Goal: Task Accomplishment & Management: Use online tool/utility

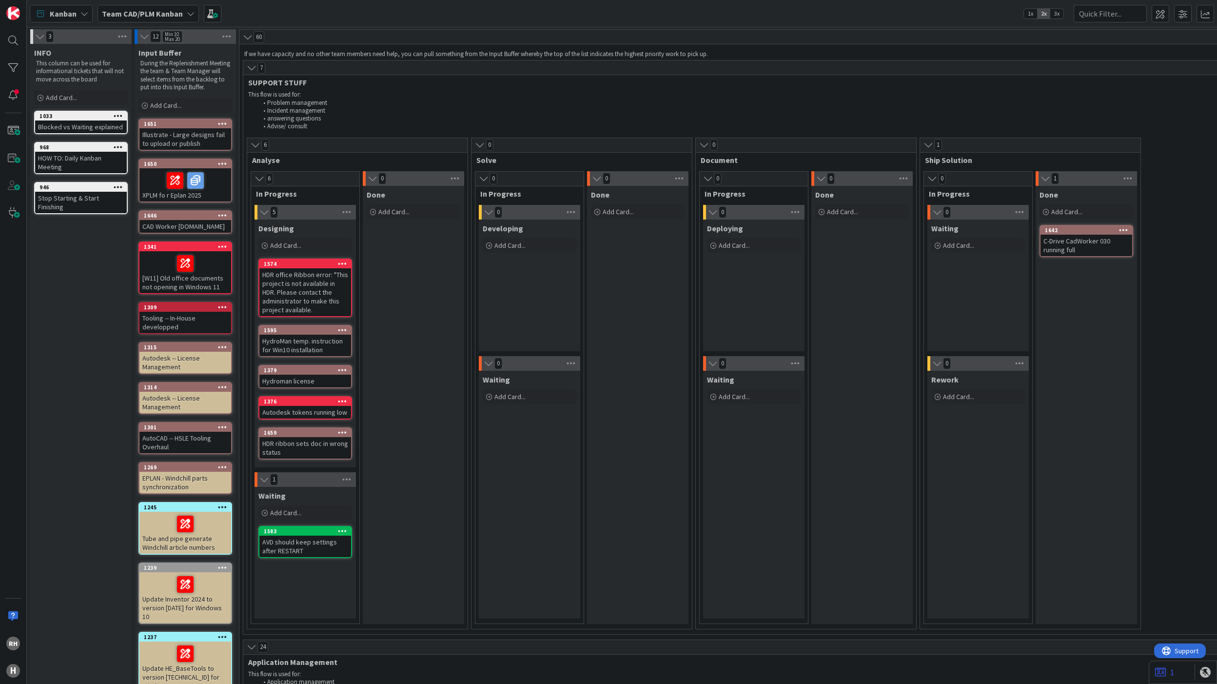
scroll to position [1580, 0]
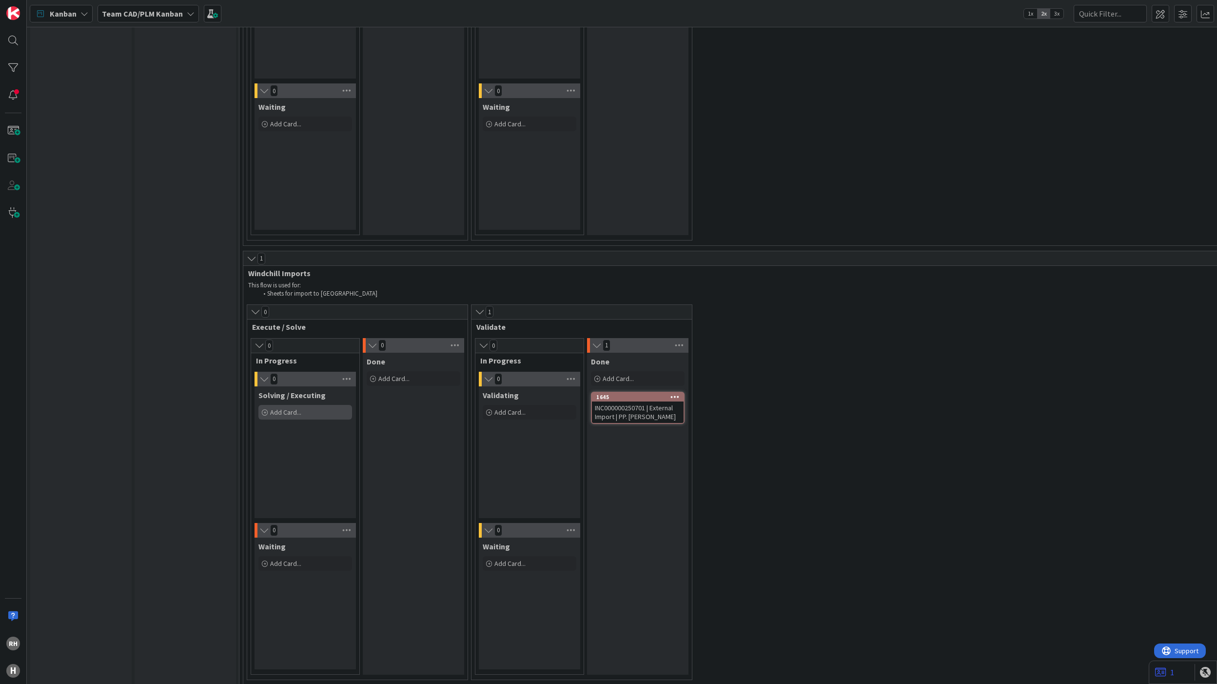
click at [279, 408] on span "Add Card..." at bounding box center [285, 412] width 31 height 9
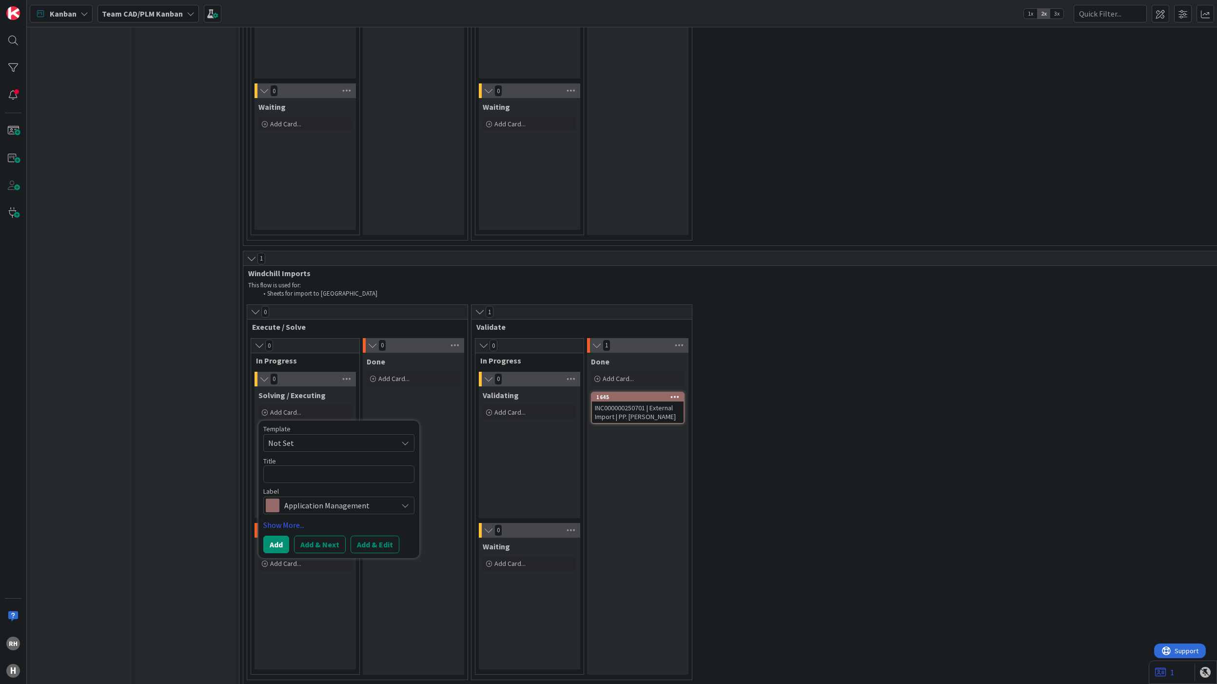
click at [644, 438] on div "Done Add Card... 1645 INC000000250701 | External Import | PP. [PERSON_NAME]" at bounding box center [637, 514] width 101 height 322
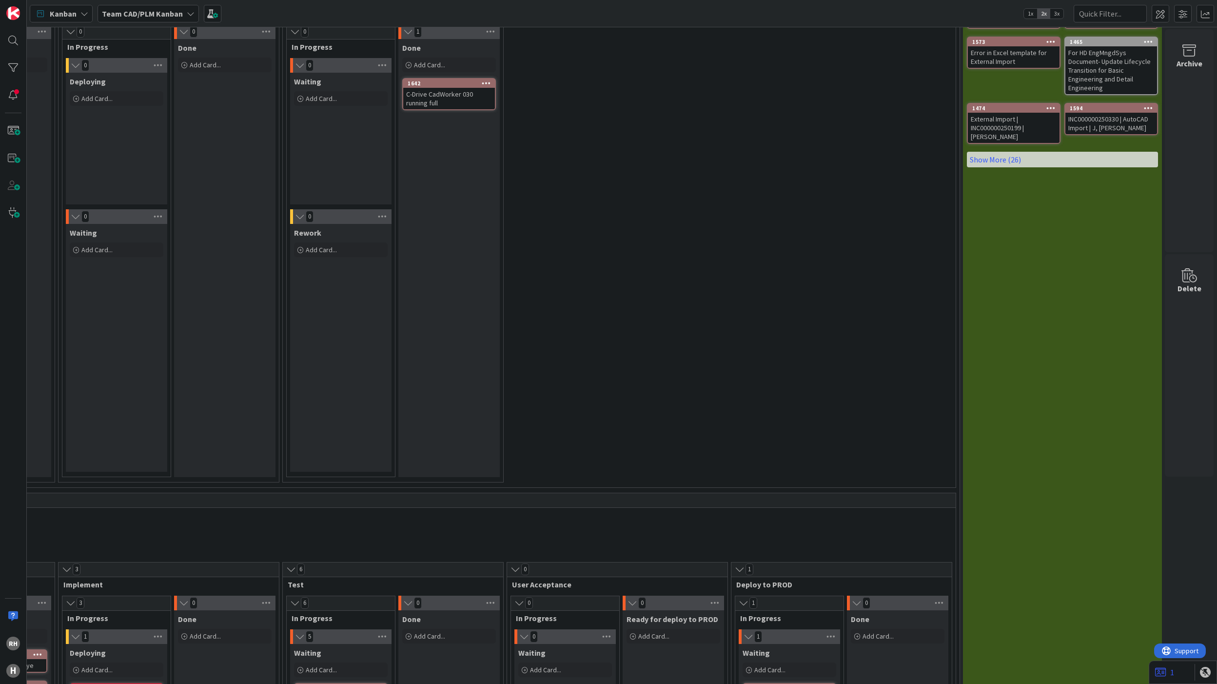
scroll to position [0, 651]
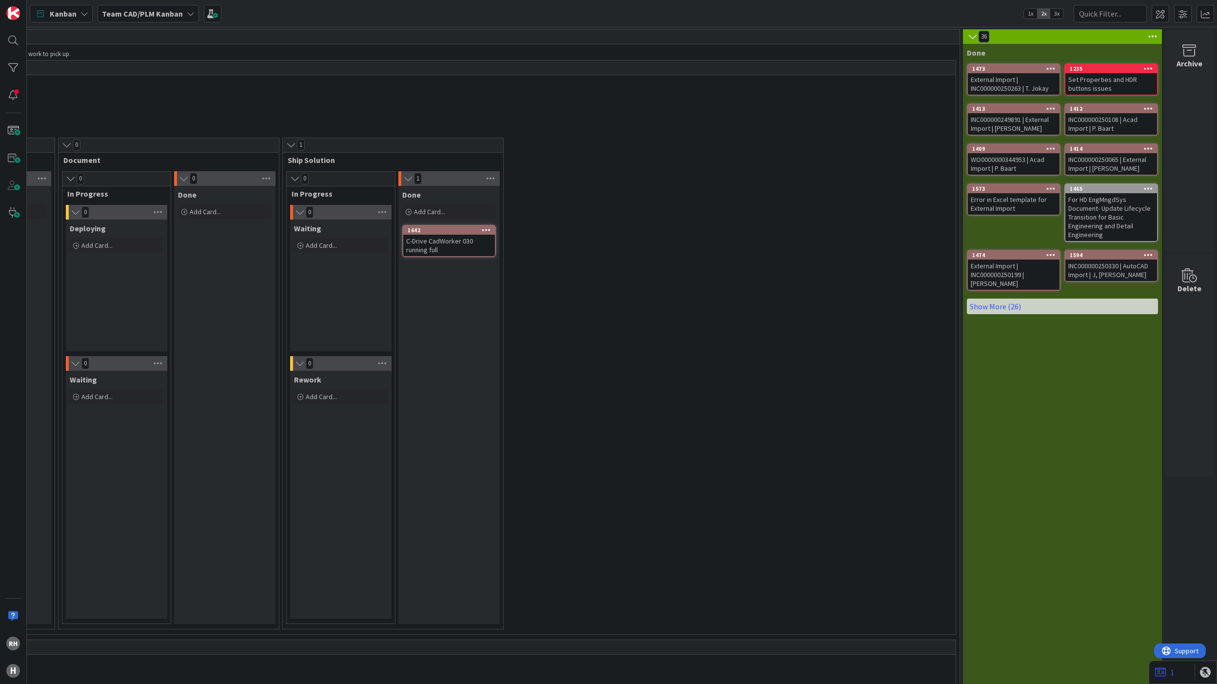
click at [1101, 264] on div "INC000000250330 | AutoCAD Import | J, [PERSON_NAME]" at bounding box center [1111, 269] width 92 height 21
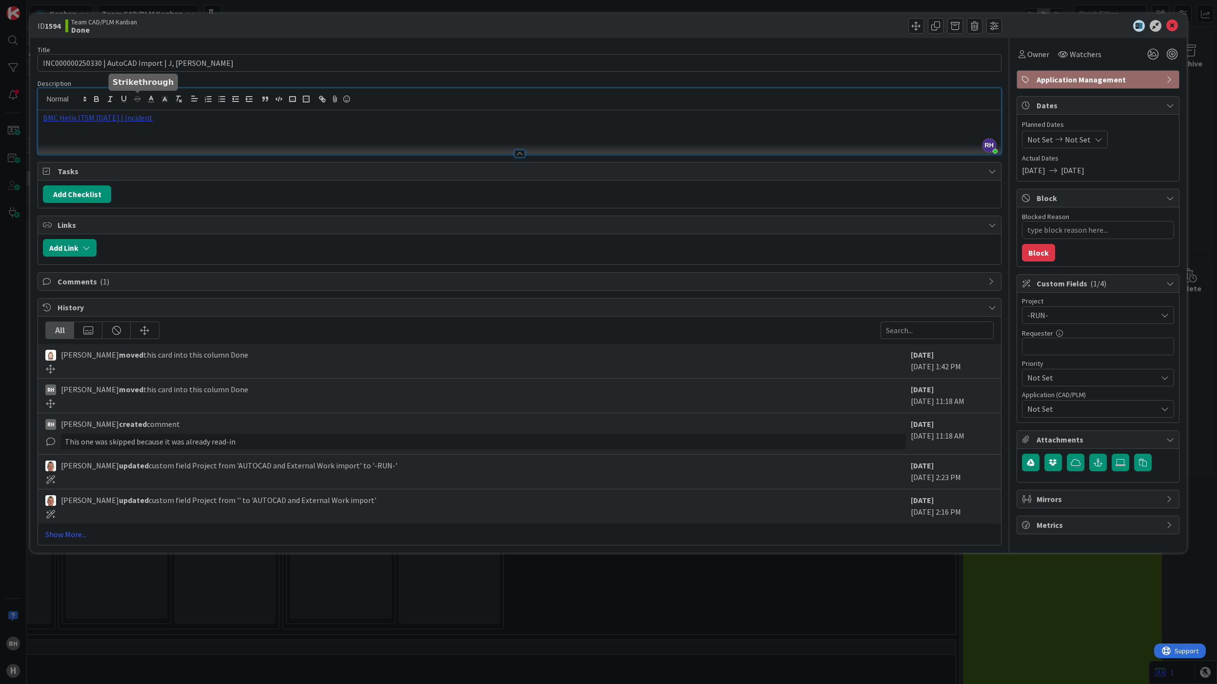
click at [133, 103] on div "[PERSON_NAME] just joined BMC Helix ITSM [DATE] | Incident" at bounding box center [519, 121] width 963 height 66
click at [109, 135] on link "[URL][PERSON_NAME][DOMAIN_NAME]" at bounding box center [87, 136] width 98 height 13
click at [1172, 25] on icon at bounding box center [1172, 26] width 12 height 12
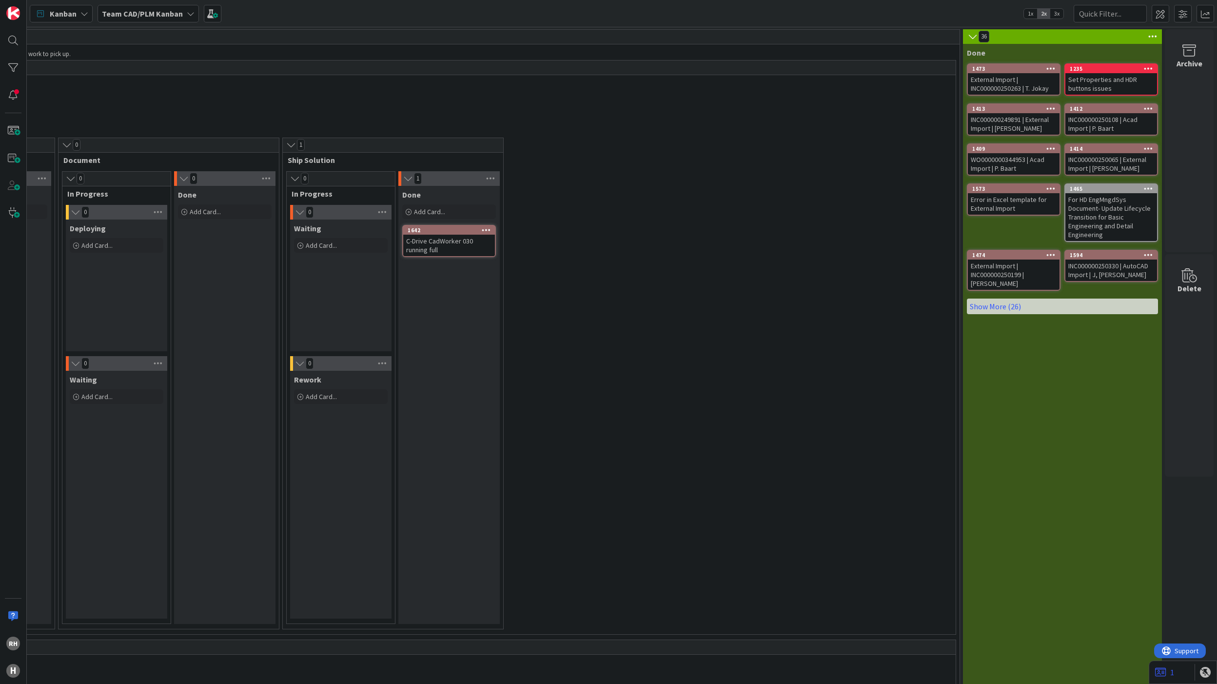
click at [1144, 252] on icon at bounding box center [1148, 254] width 9 height 7
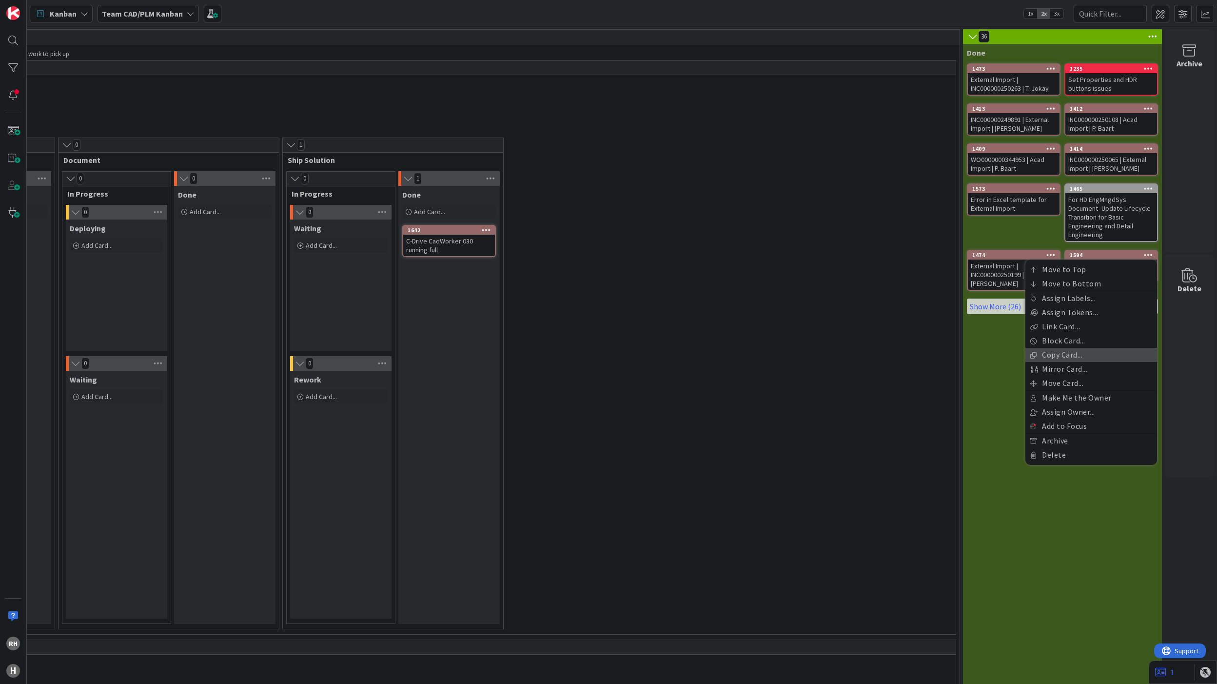
click at [1067, 352] on link "Copy Card..." at bounding box center [1091, 355] width 132 height 14
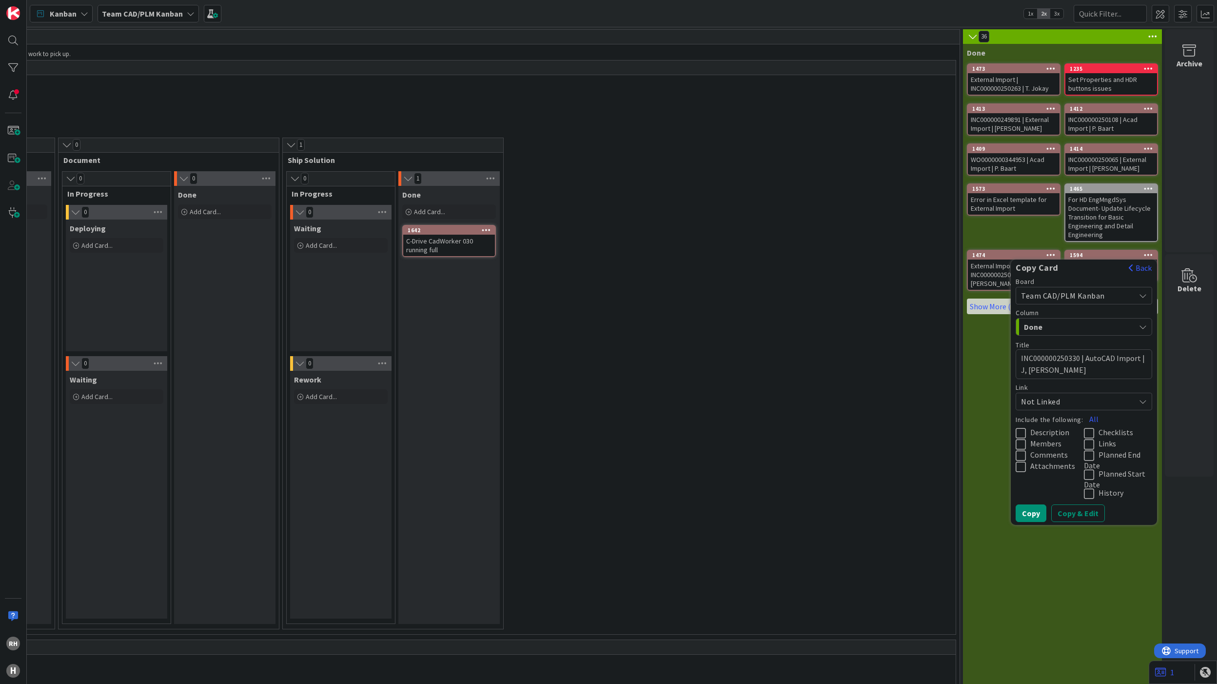
click at [1060, 320] on span "Done" at bounding box center [1060, 326] width 73 height 13
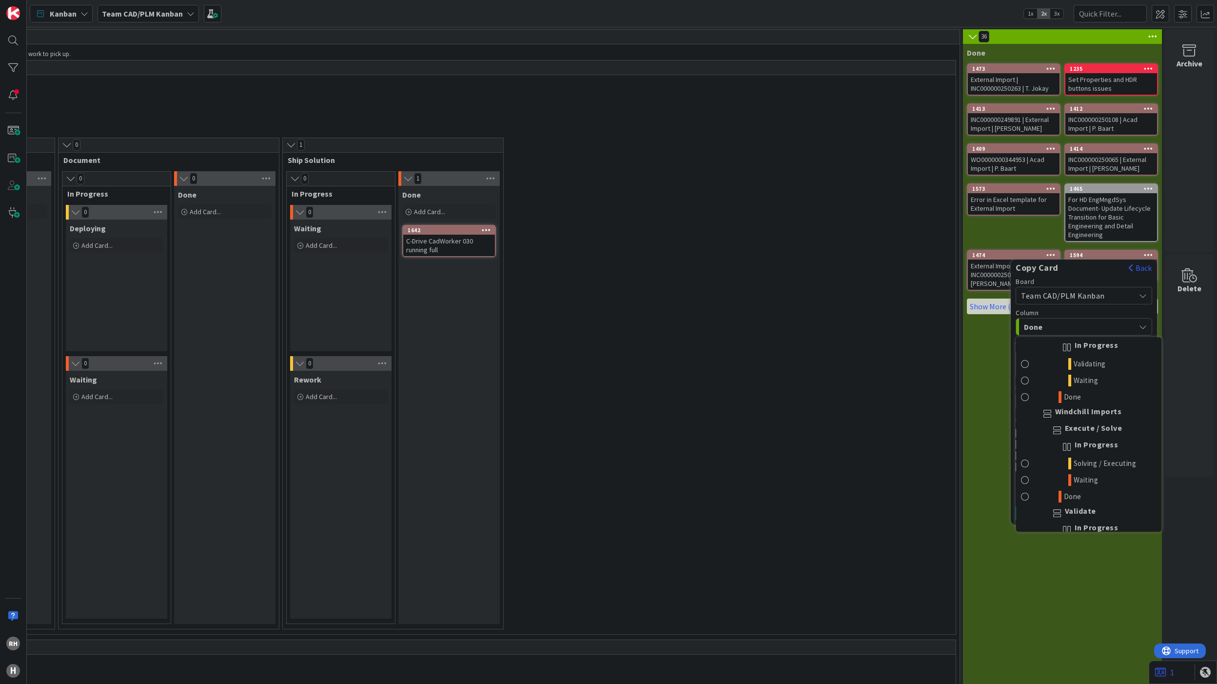
scroll to position [1040, 0]
click at [1071, 410] on span "Windchill Imports" at bounding box center [1088, 404] width 67 height 12
click at [1074, 459] on span "Solving / Executing" at bounding box center [1105, 454] width 63 height 12
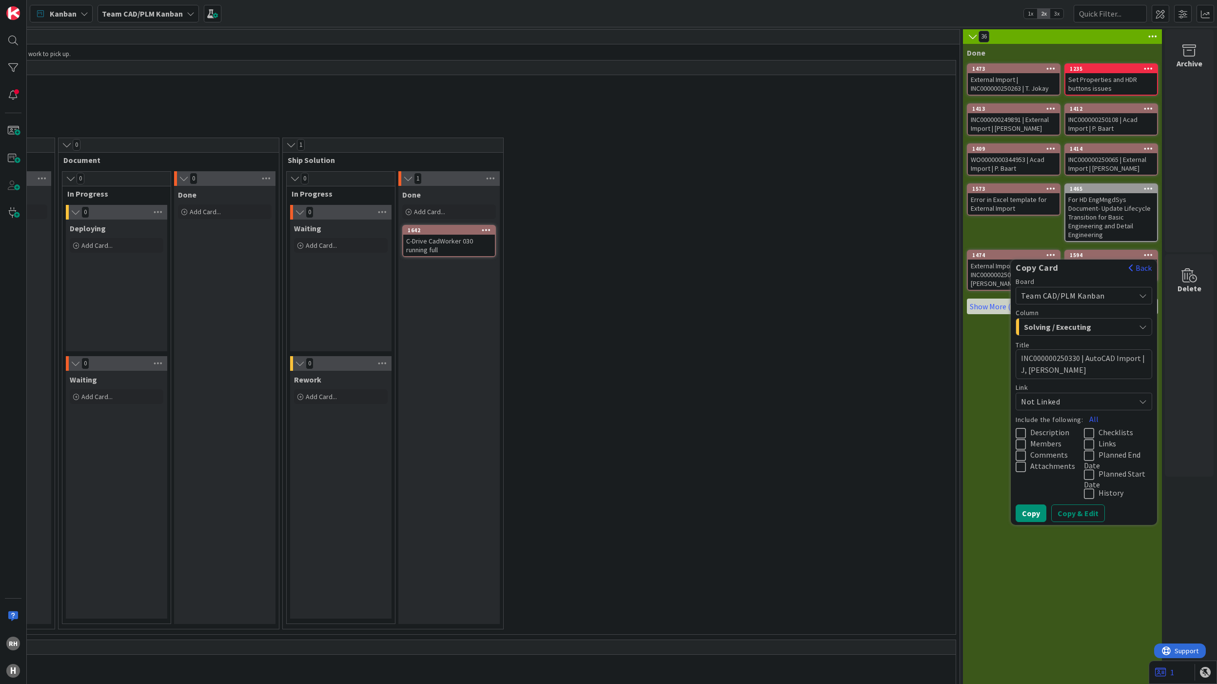
click at [1016, 429] on icon at bounding box center [1023, 433] width 15 height 12
click at [1016, 438] on icon at bounding box center [1023, 444] width 15 height 12
click at [1016, 451] on icon at bounding box center [1023, 456] width 15 height 12
click at [1079, 328] on span "Solving / Executing" at bounding box center [1060, 326] width 73 height 13
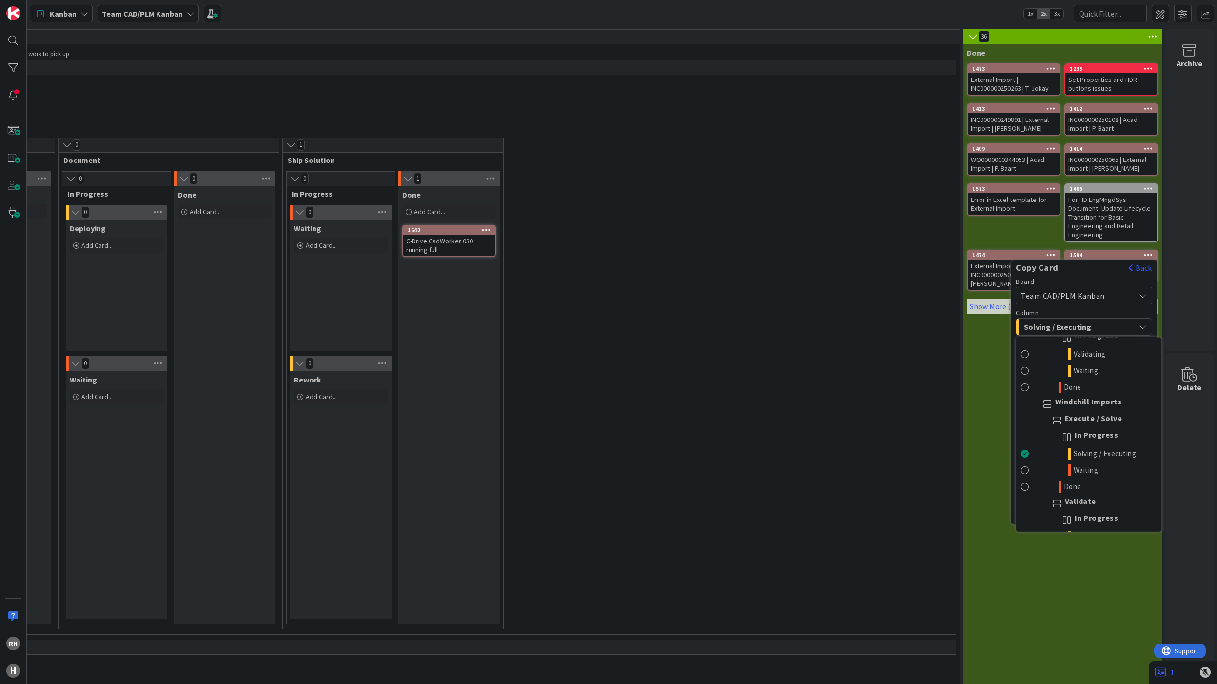
click at [1079, 322] on span "Solving / Executing" at bounding box center [1060, 326] width 73 height 13
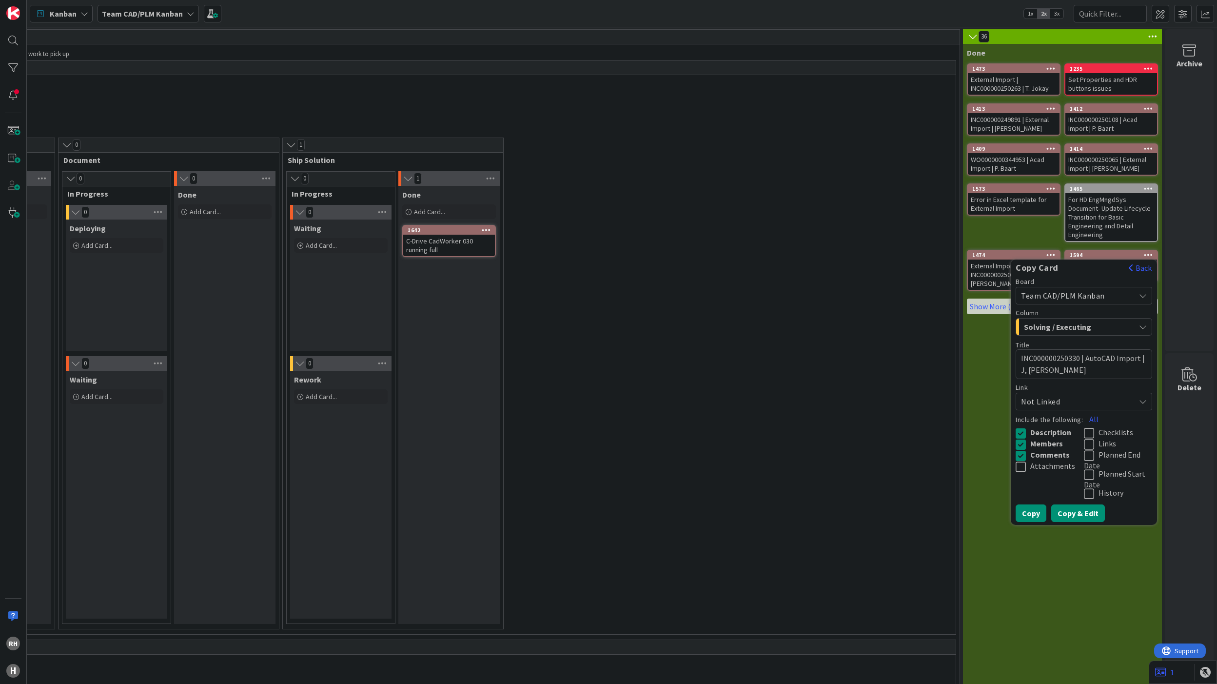
click at [1061, 509] on button "Copy & Edit" at bounding box center [1078, 513] width 54 height 18
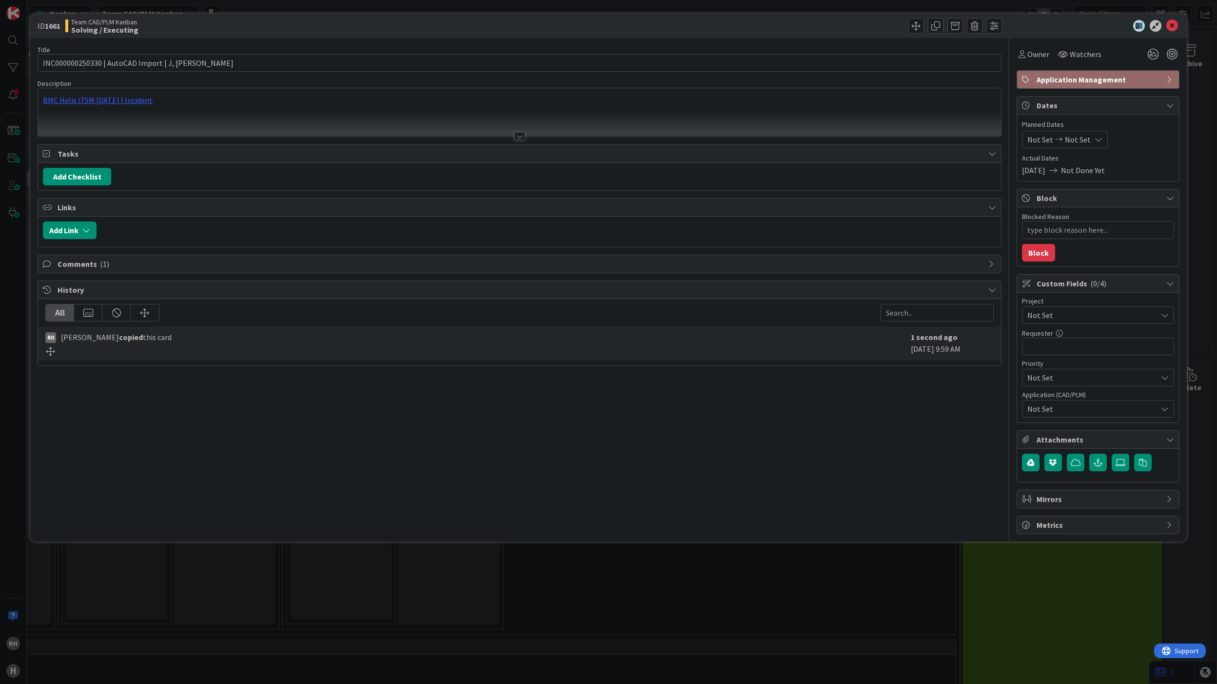
type textarea "x"
click at [235, 108] on div "BMC Helix ITSM [DATE] | Incident" at bounding box center [519, 112] width 963 height 48
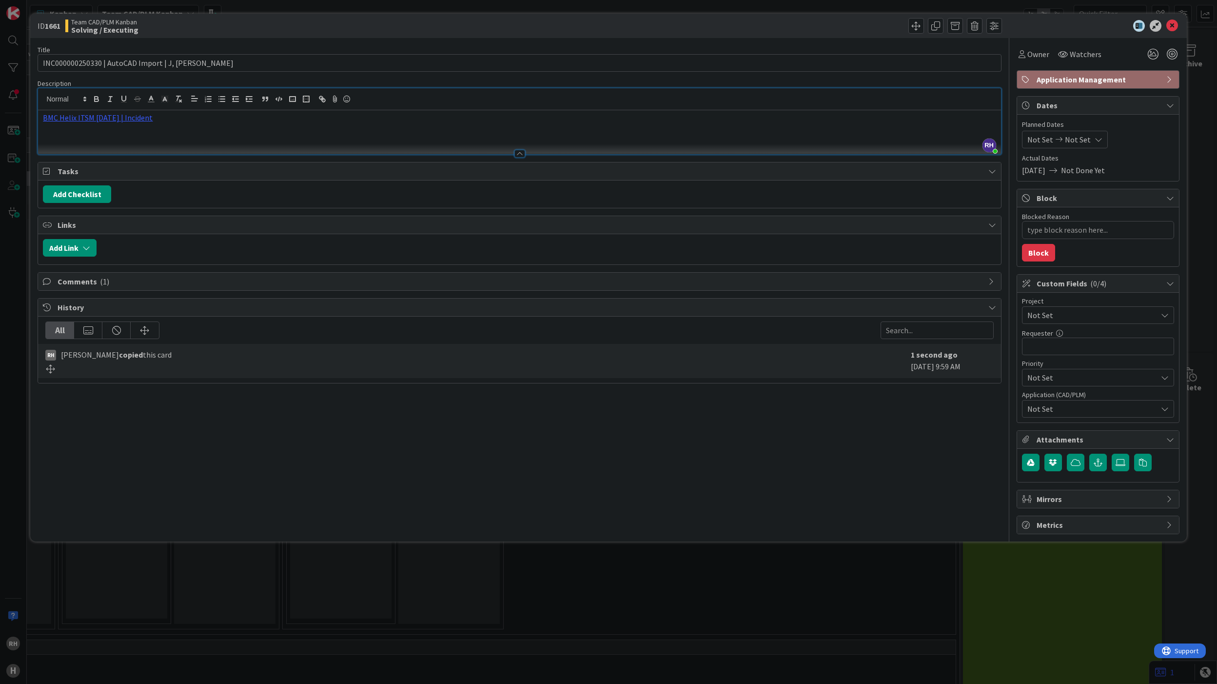
click at [225, 118] on p "BMC Helix ITSM [DATE] | Incident" at bounding box center [519, 117] width 953 height 11
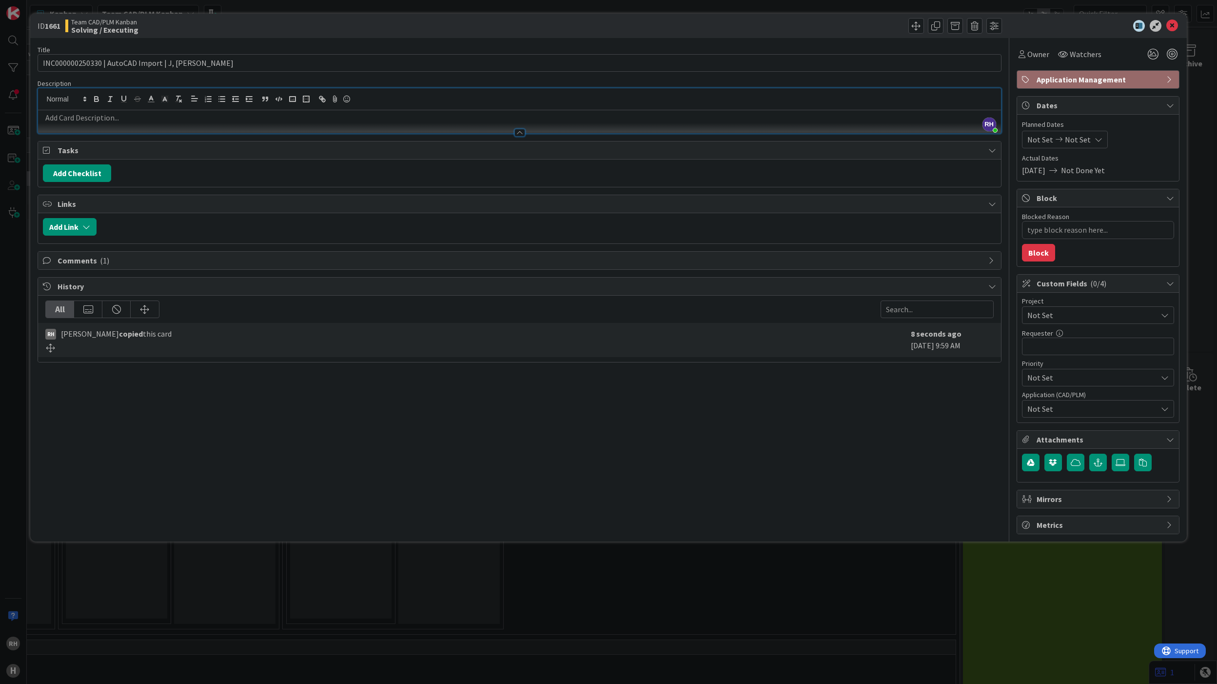
click at [106, 123] on p at bounding box center [519, 117] width 953 height 11
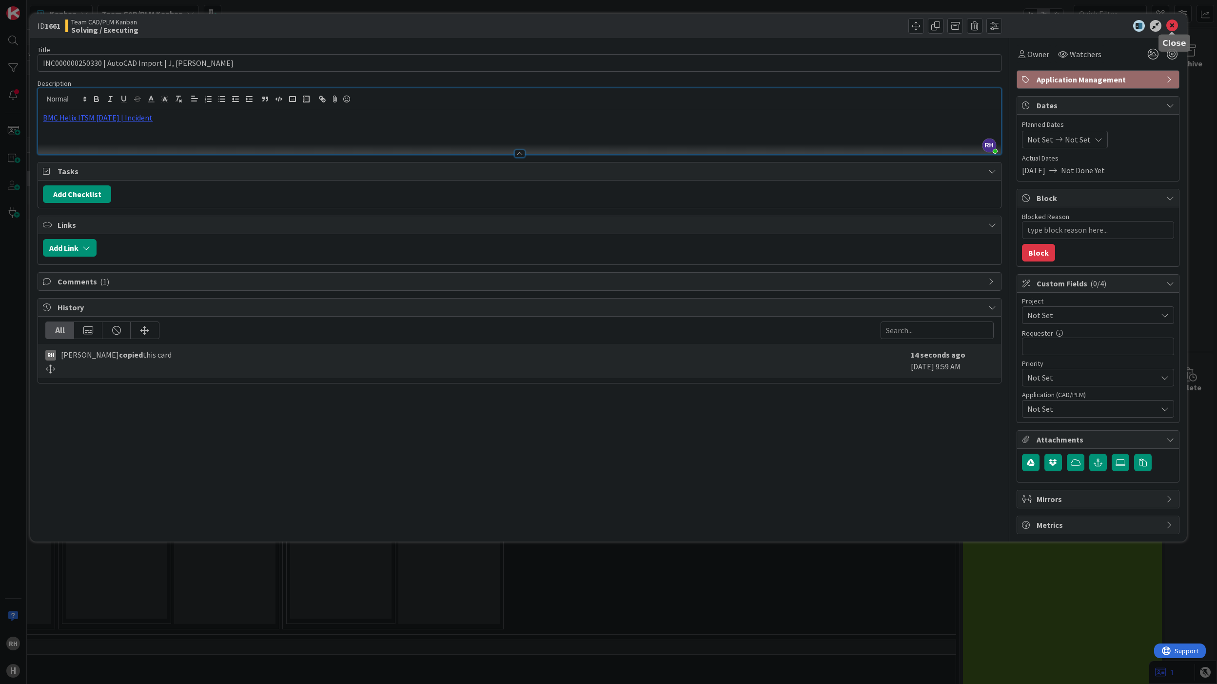
click at [1171, 25] on icon at bounding box center [1172, 26] width 12 height 12
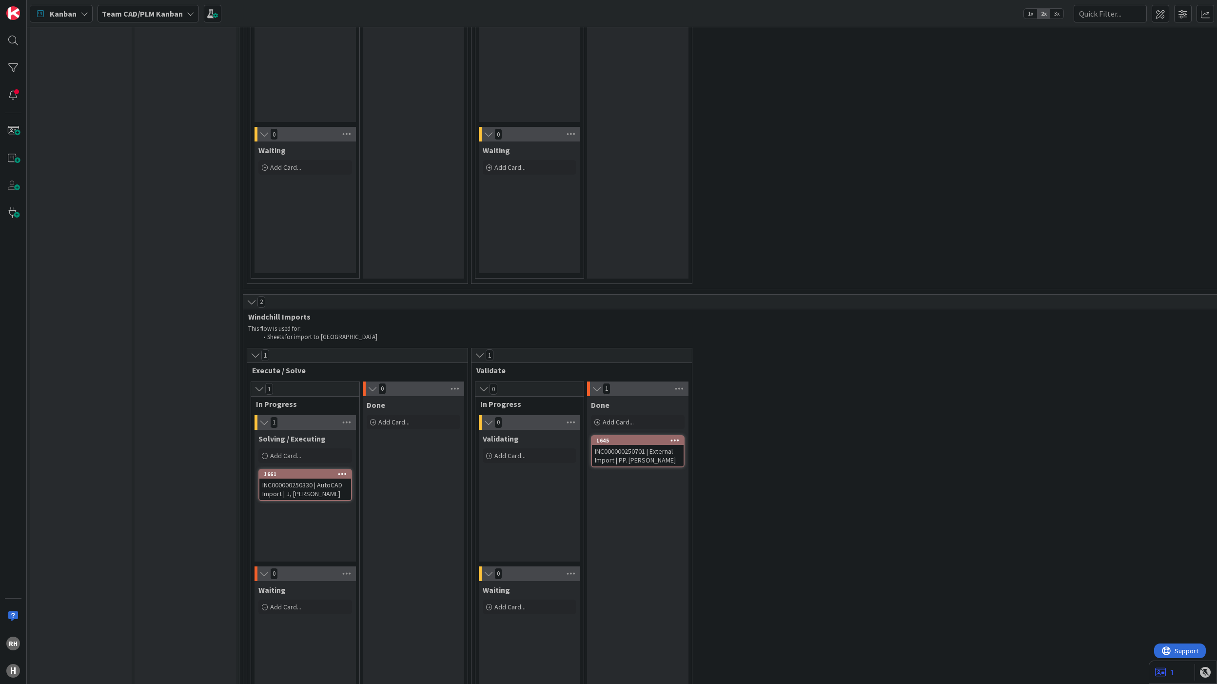
scroll to position [1625, 0]
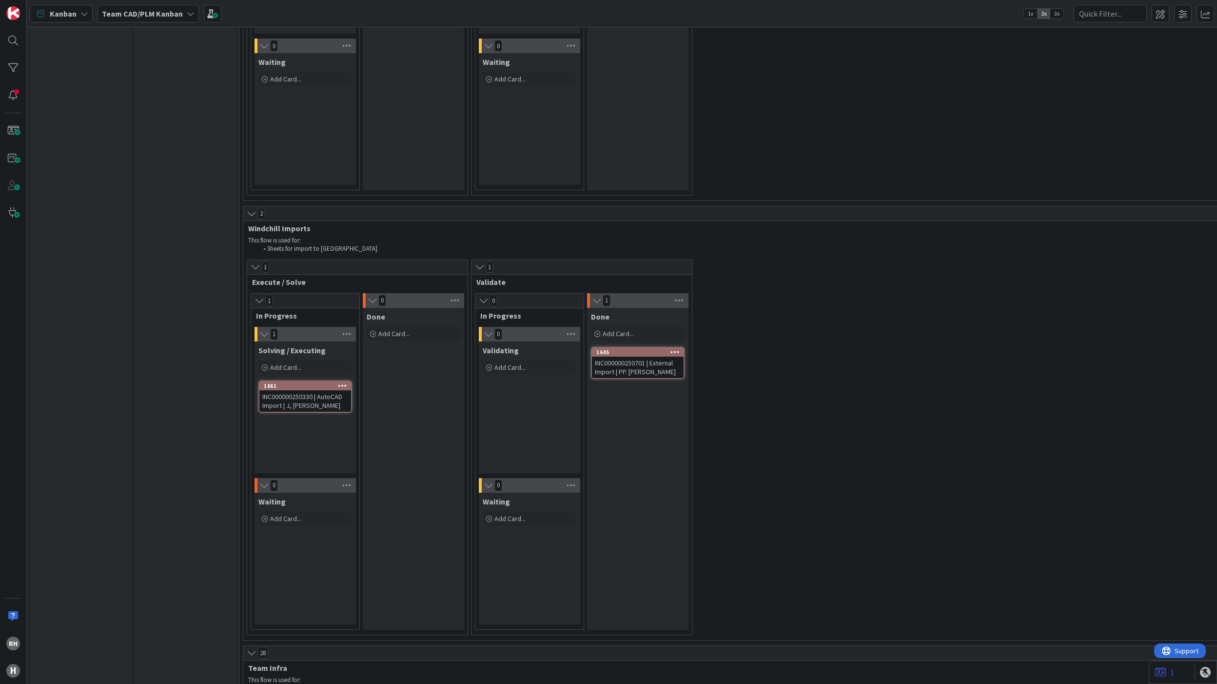
click at [342, 382] on icon at bounding box center [342, 385] width 9 height 7
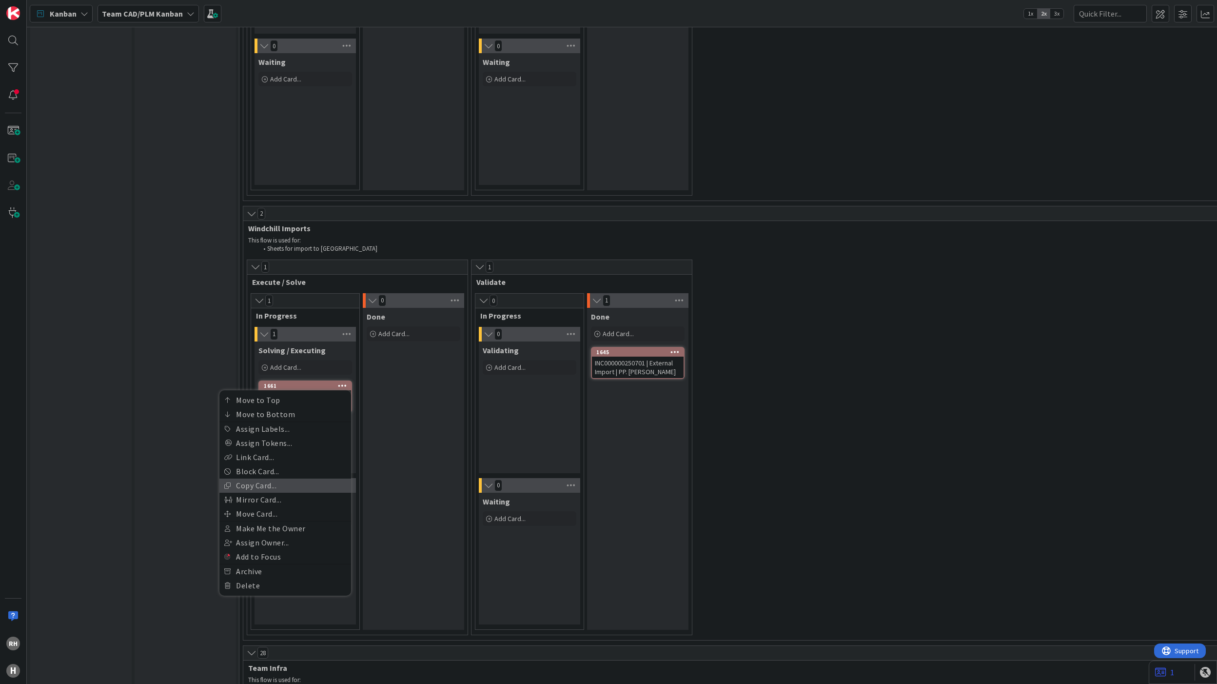
click at [278, 478] on link "Copy Card..." at bounding box center [285, 485] width 132 height 14
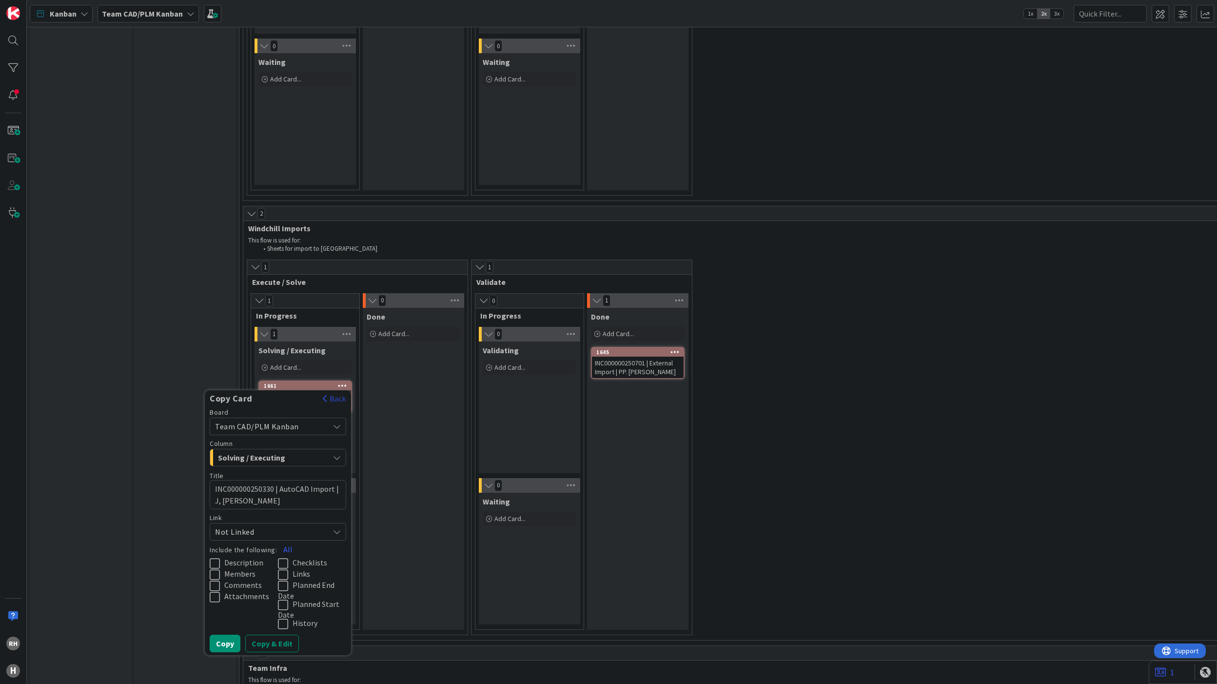
click at [338, 393] on button "Back" at bounding box center [334, 398] width 24 height 11
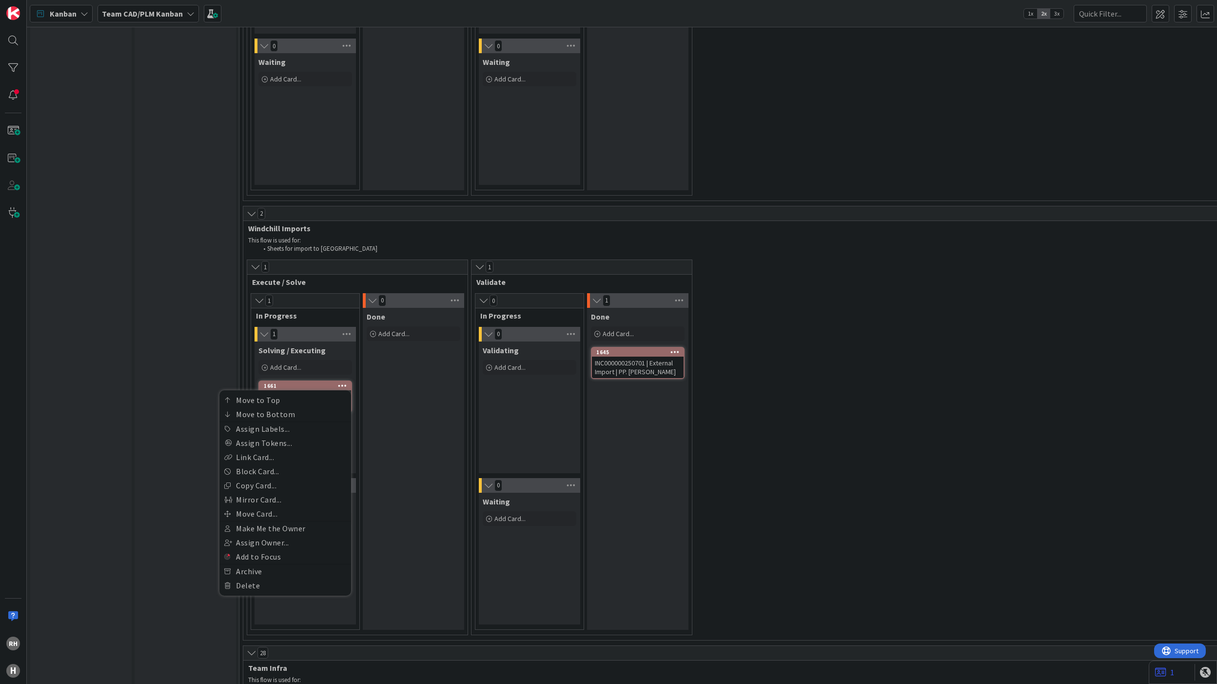
click at [141, 352] on div "Input Buffer During the Replenishment Meeting the team & Team Manager will sele…" at bounding box center [185, 278] width 101 height 3719
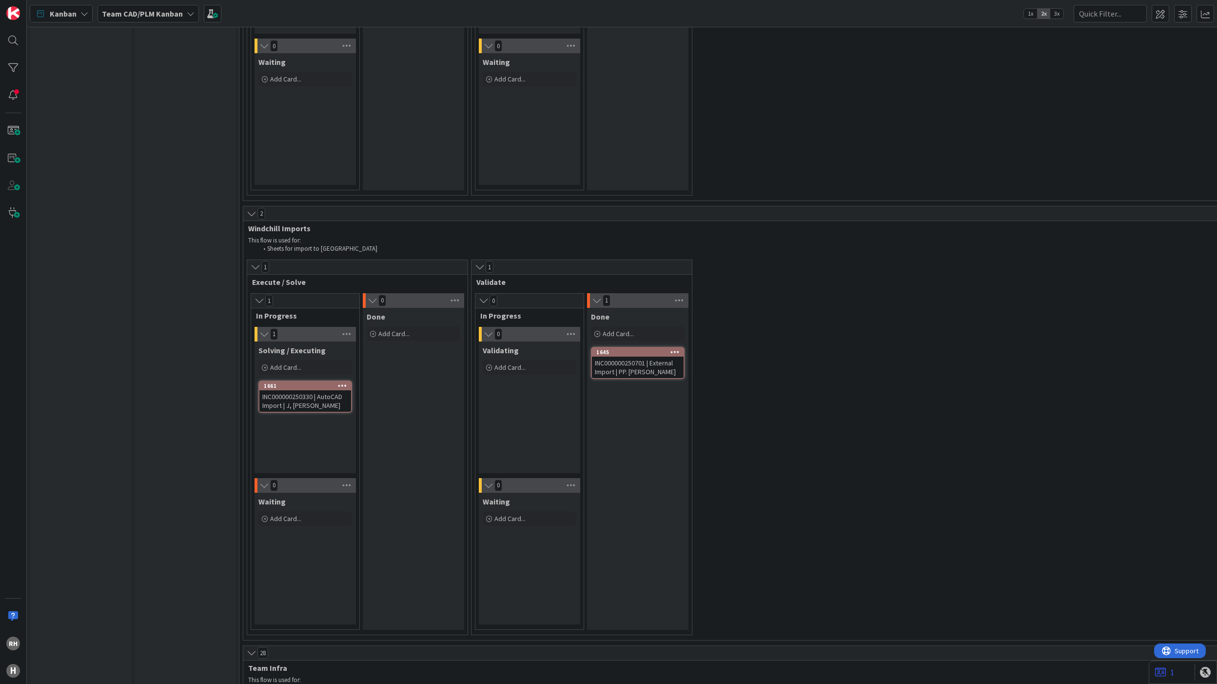
click at [303, 390] on div "INC000000250330 | AutoCAD Import | J, [PERSON_NAME]" at bounding box center [305, 400] width 92 height 21
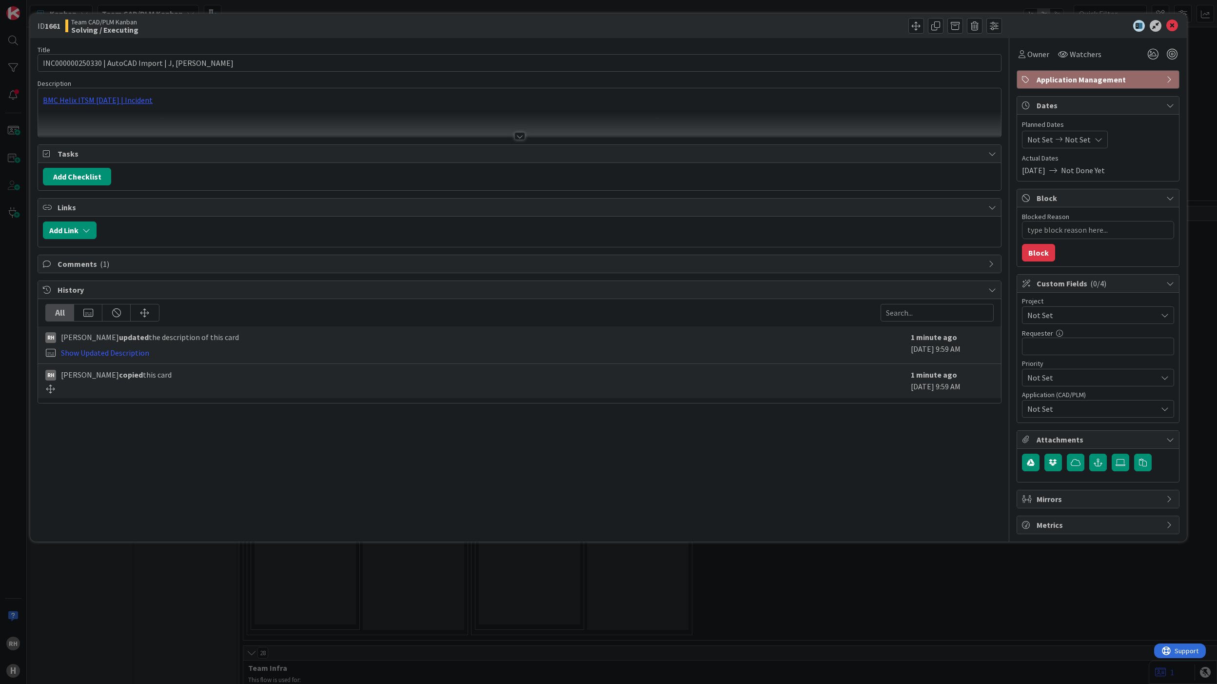
type textarea "x"
click at [73, 61] on input "INC000000250330 | AutoCAD Import | J, [PERSON_NAME]" at bounding box center [519, 63] width 963 height 18
paste input "719"
type input "INC000000250719| AutoCAD Import | J, [PERSON_NAME]"
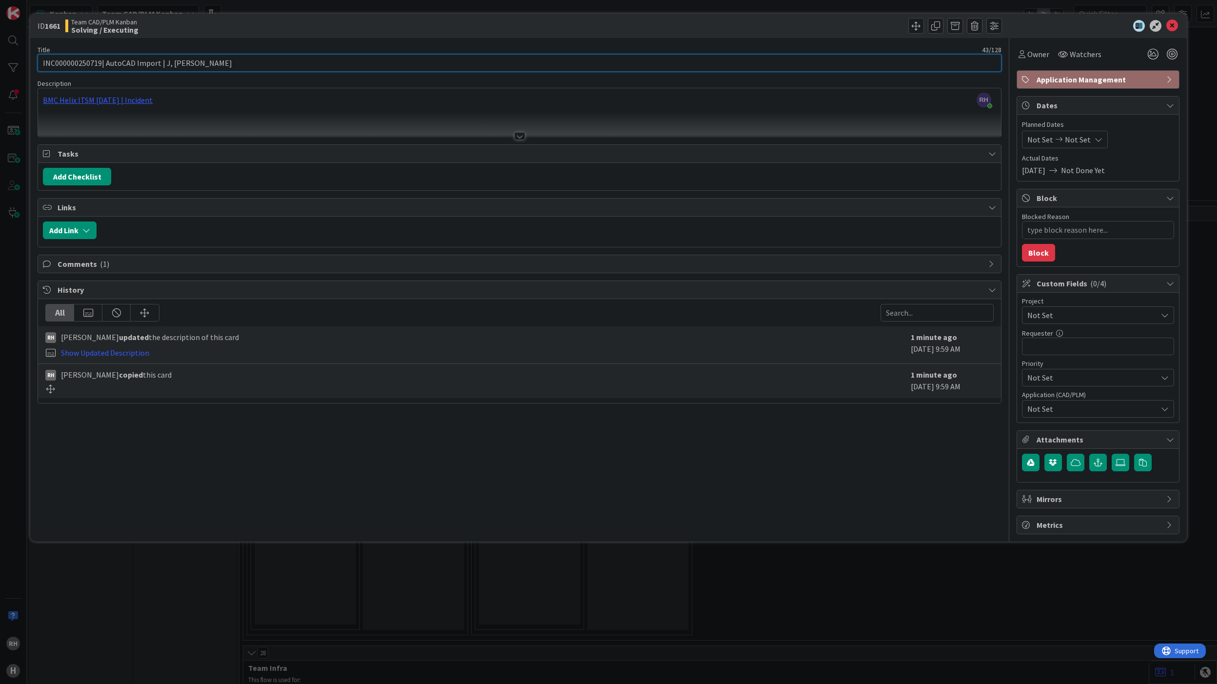
type textarea "x"
type input "INC000000250719 | AutoCAD Import | J, [PERSON_NAME]"
type textarea "x"
type input "INC000000250719 | AutoCAD Import | J, [PERSON_NAME]"
click at [1173, 25] on icon at bounding box center [1172, 26] width 12 height 12
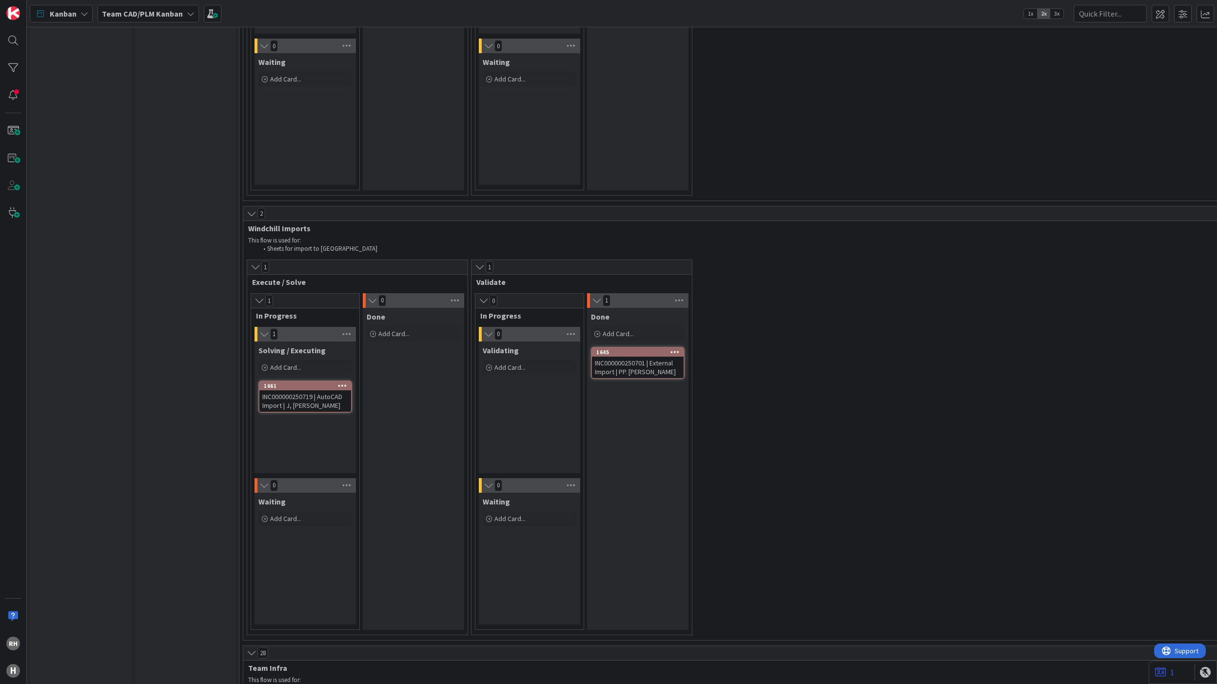
click at [129, 415] on div "INFO This column can be used for informational tickets that will not move acros…" at bounding box center [80, 278] width 101 height 3719
click at [339, 382] on icon at bounding box center [342, 385] width 9 height 7
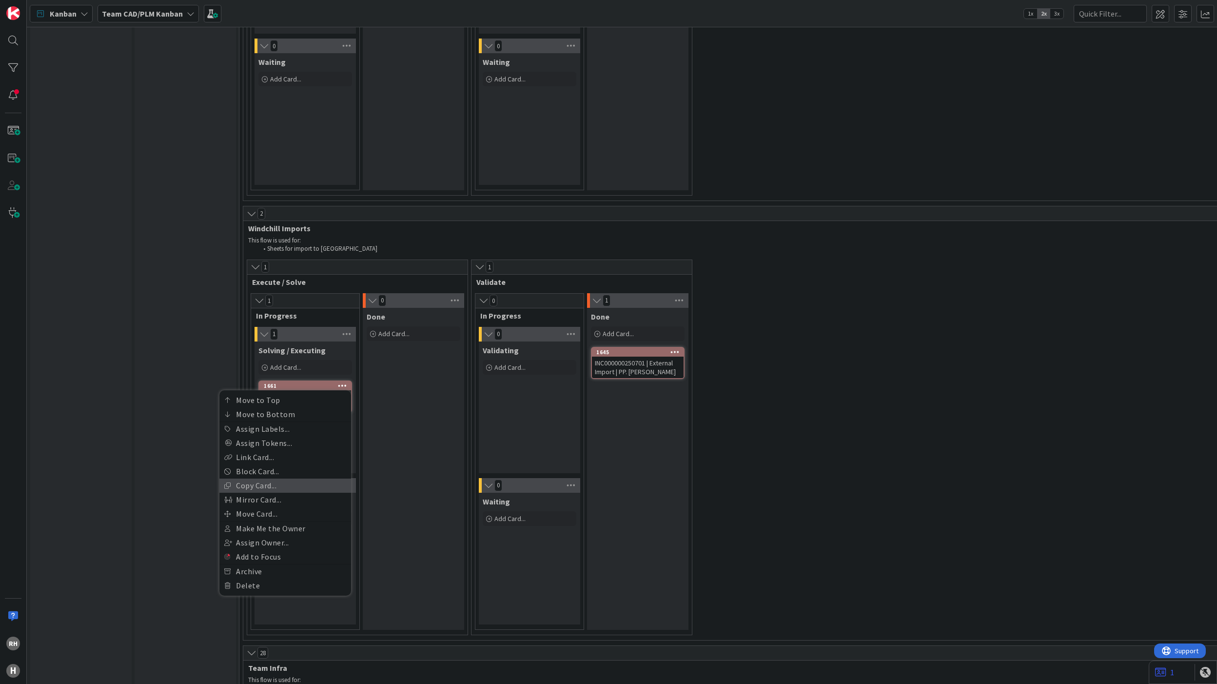
click at [316, 478] on link "Copy Card..." at bounding box center [285, 485] width 132 height 14
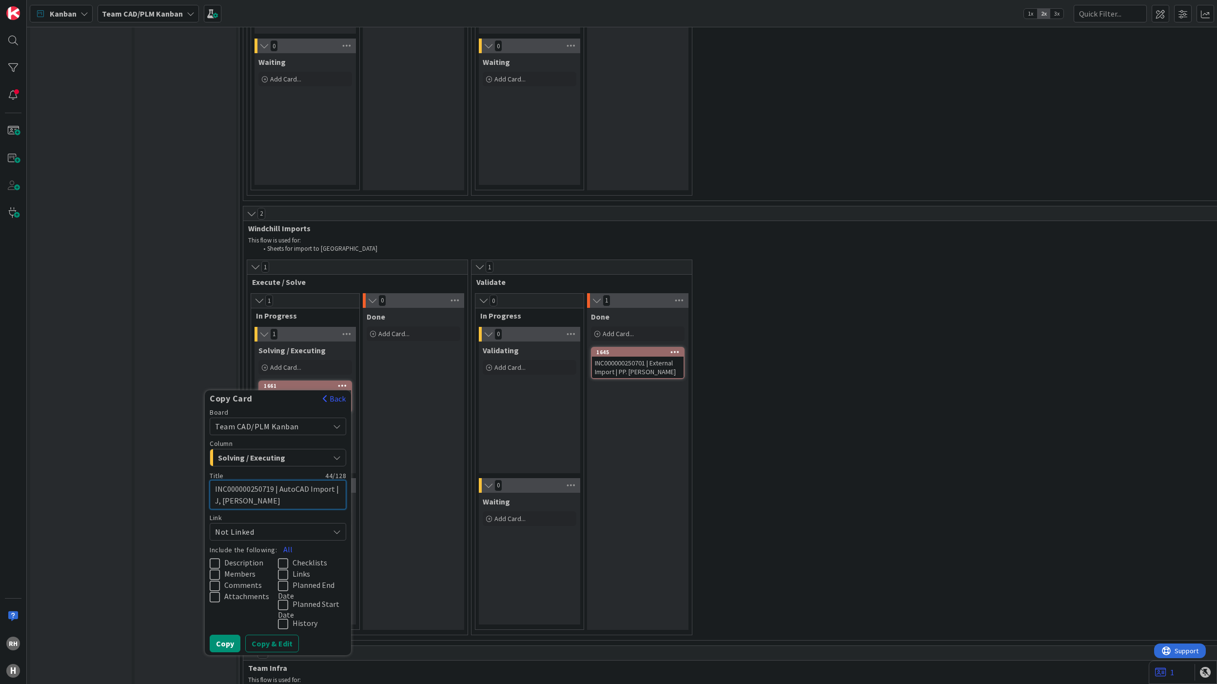
click at [228, 480] on textarea "INC000000250719 | AutoCAD Import | J, [PERSON_NAME]" at bounding box center [278, 495] width 137 height 30
paste textarea "629"
type textarea "x"
type textarea "INC000000250629| AutoCAD Import | J, [PERSON_NAME]"
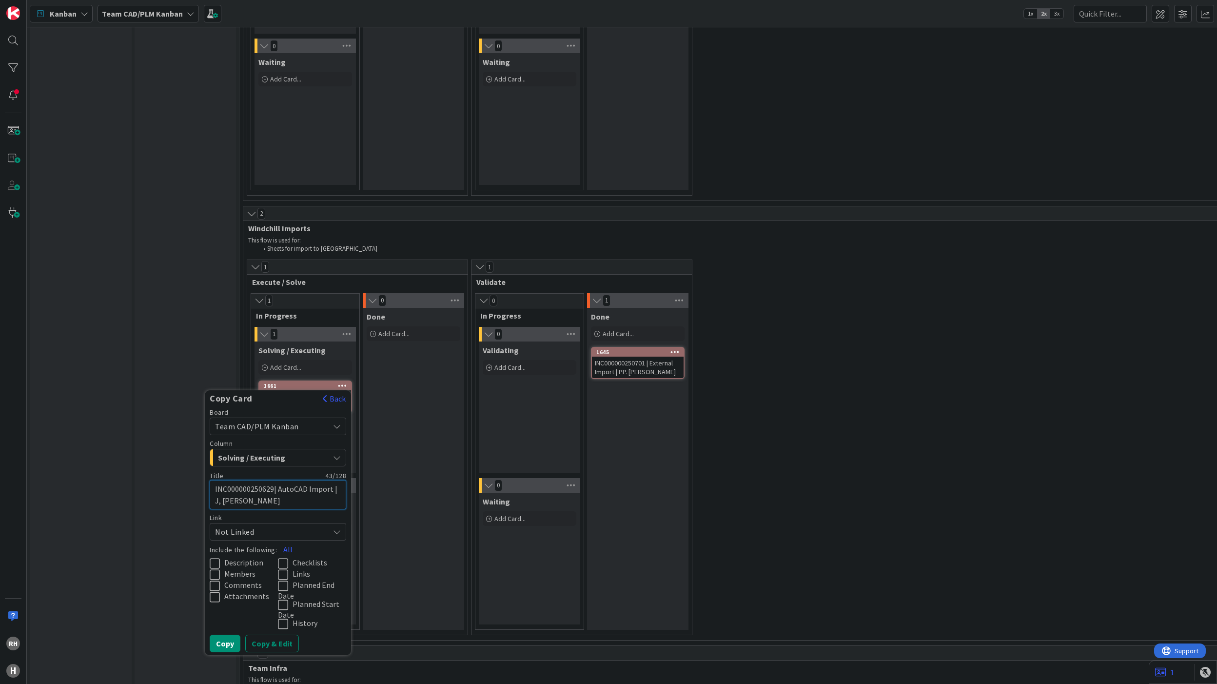
type textarea "x"
type textarea "INC000000250629 | AutoCAD Import | J, [PERSON_NAME]"
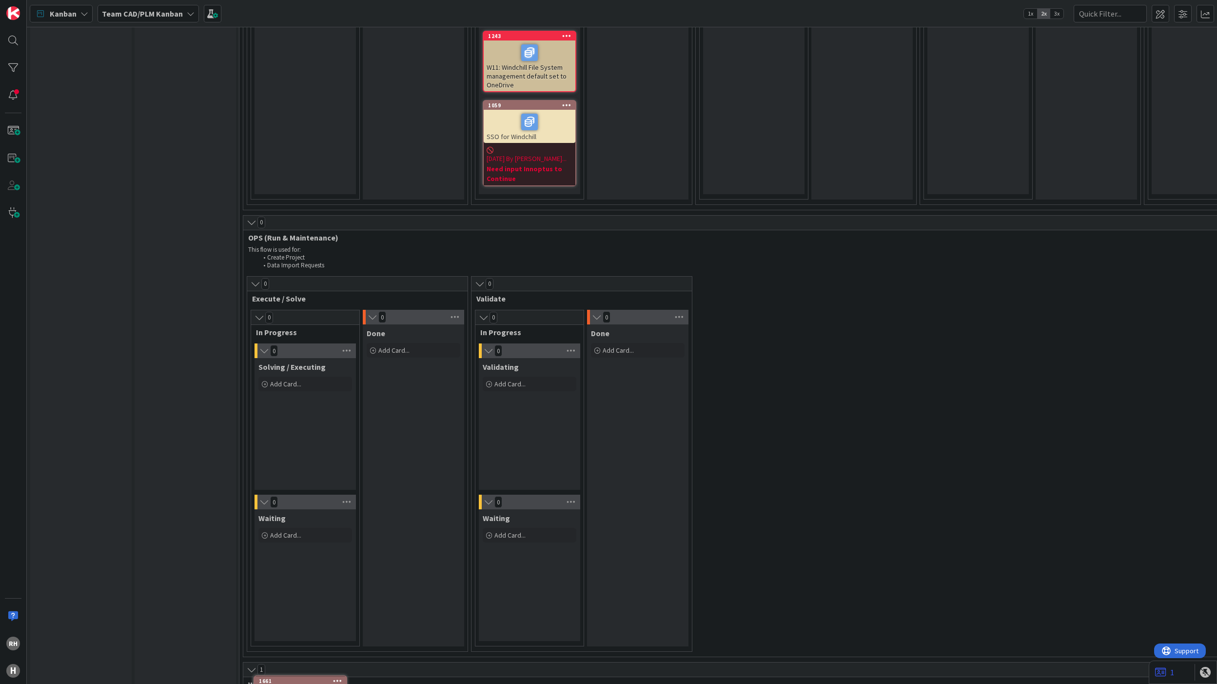
scroll to position [1212, 0]
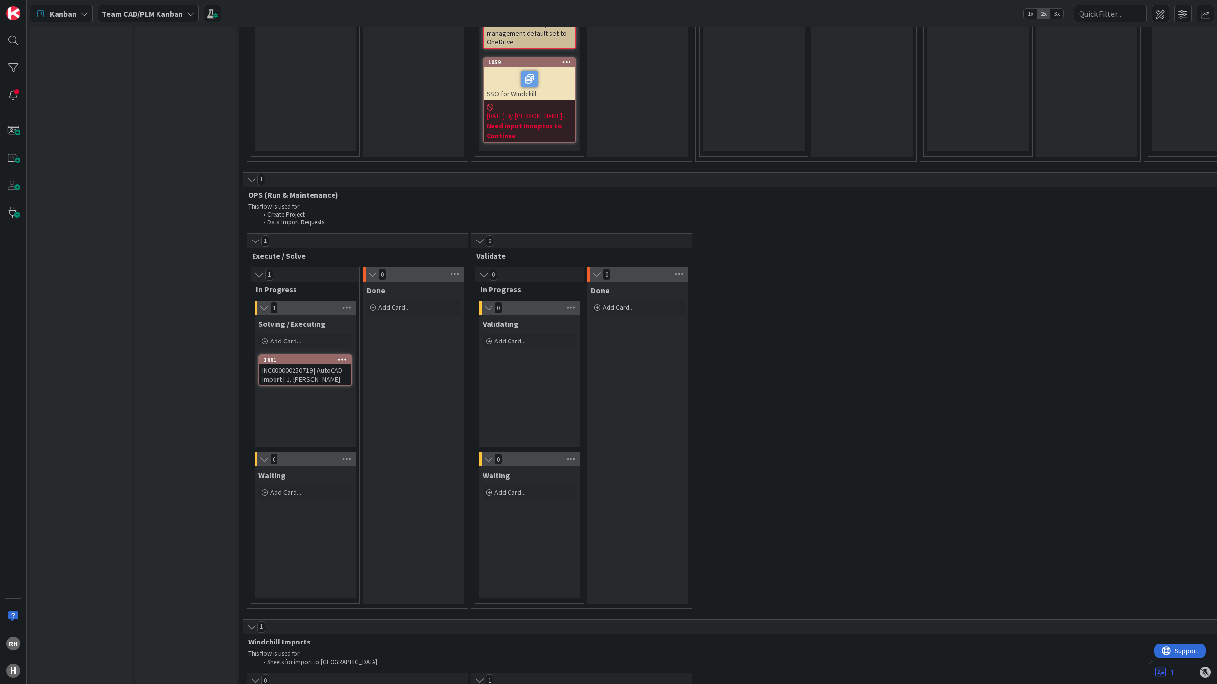
click at [309, 404] on div "Solving / Executing Add Card... 1661 INC000000250719 | AutoCAD Import | J, [PER…" at bounding box center [305, 381] width 101 height 132
click at [128, 327] on div "INFO This column can be used for informational tickets that will not move acros…" at bounding box center [80, 691] width 101 height 3719
click at [18, 67] on div at bounding box center [13, 68] width 20 height 20
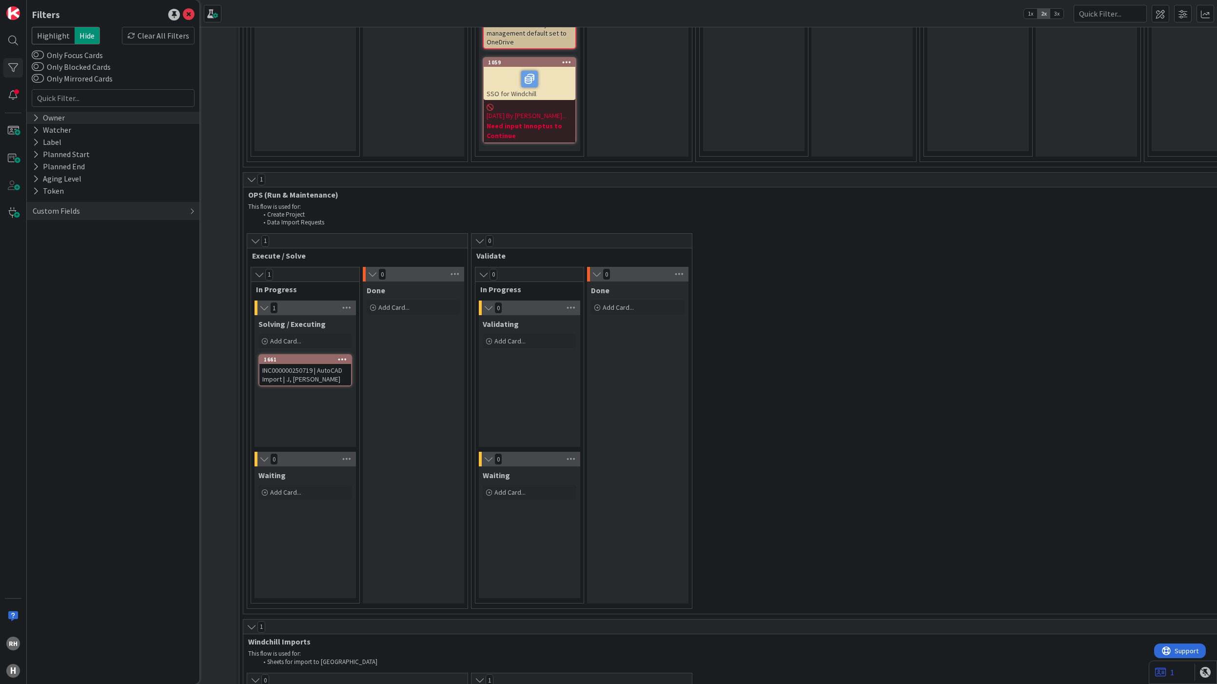
click at [65, 116] on div "Owner" at bounding box center [113, 118] width 173 height 12
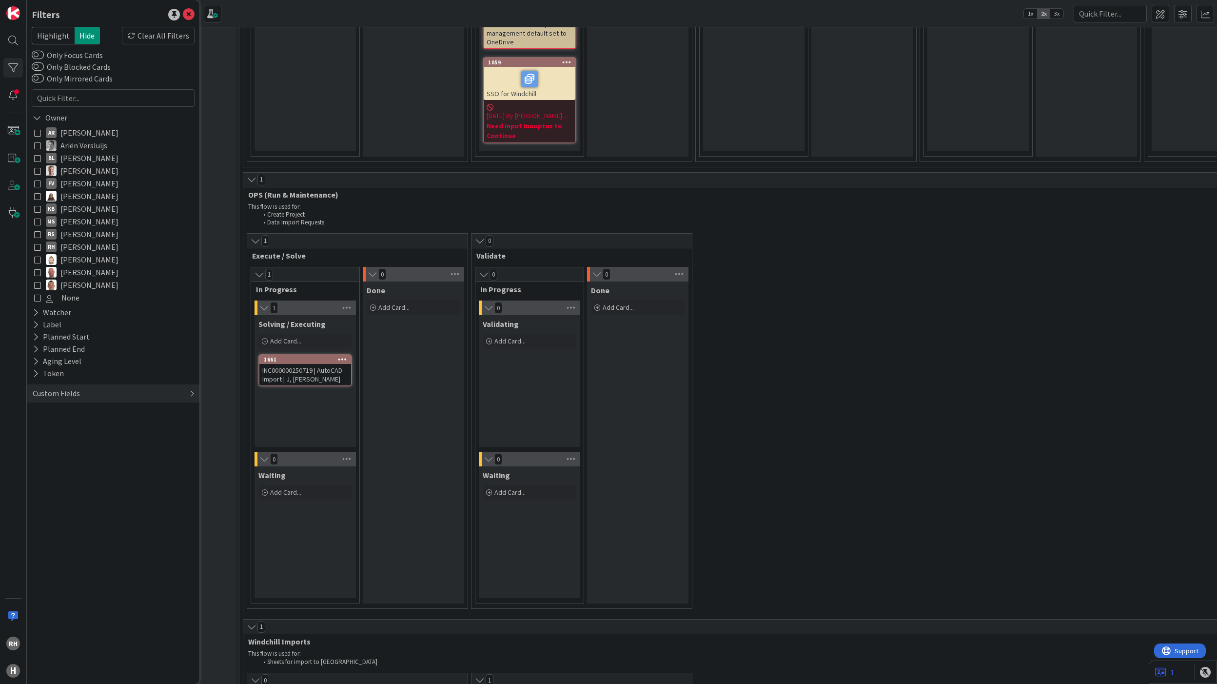
click at [45, 395] on div "Custom Fields" at bounding box center [56, 393] width 49 height 12
click at [307, 364] on div "INC000000250719 | AutoCAD Import | J, [PERSON_NAME]" at bounding box center [305, 374] width 92 height 21
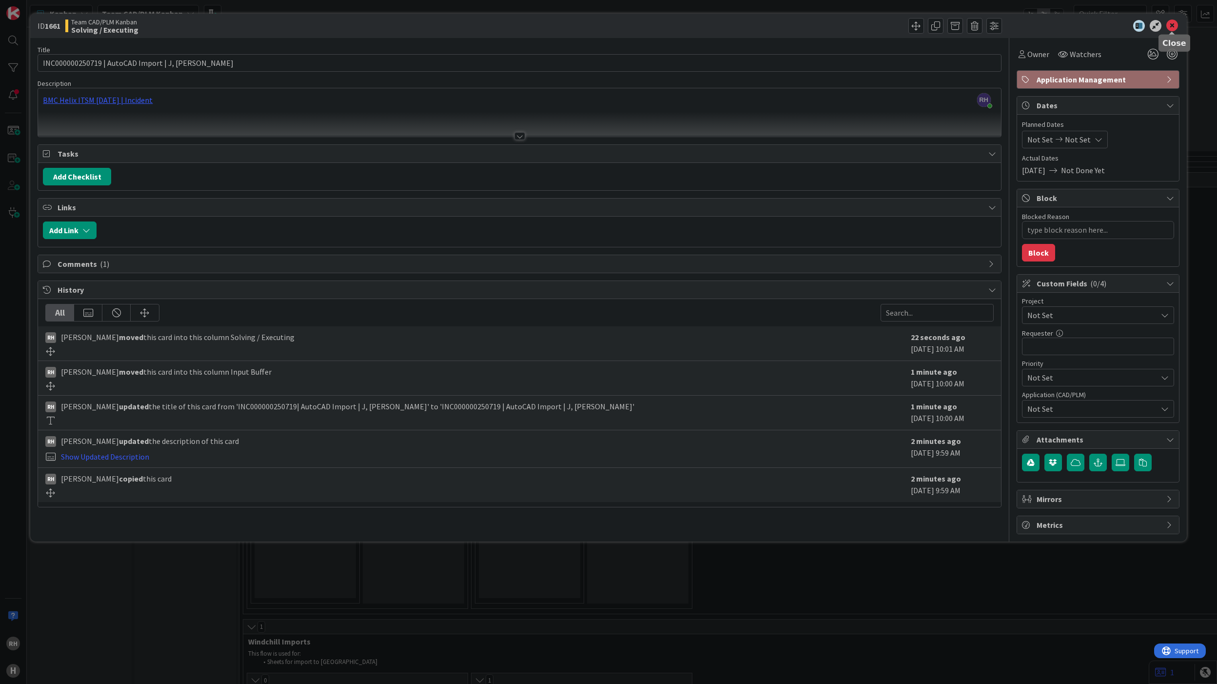
click at [1173, 26] on icon at bounding box center [1172, 26] width 12 height 12
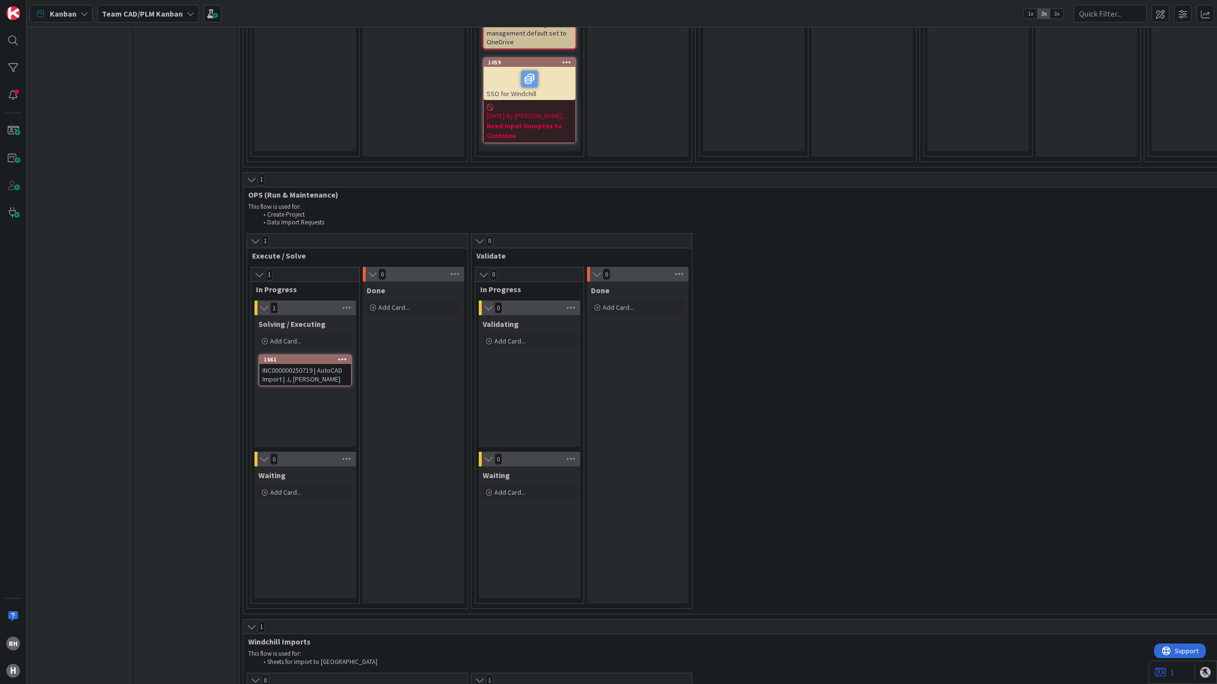
click at [343, 355] on icon at bounding box center [342, 358] width 9 height 7
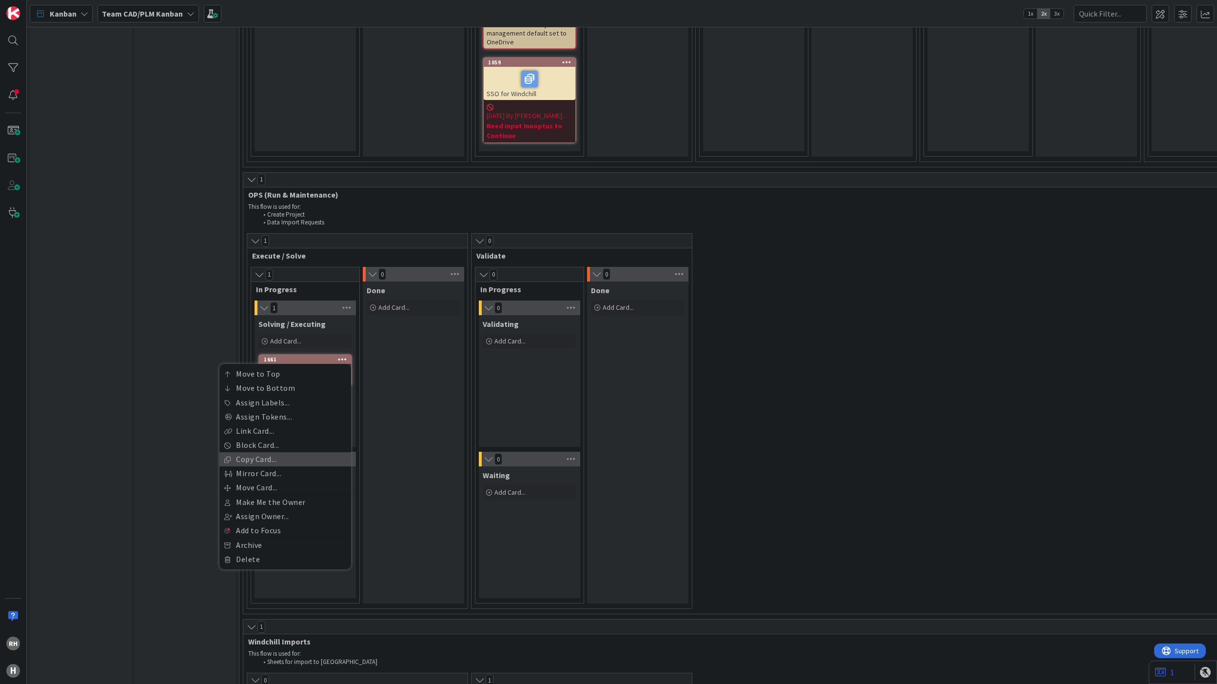
click at [311, 452] on link "Copy Card..." at bounding box center [285, 459] width 132 height 14
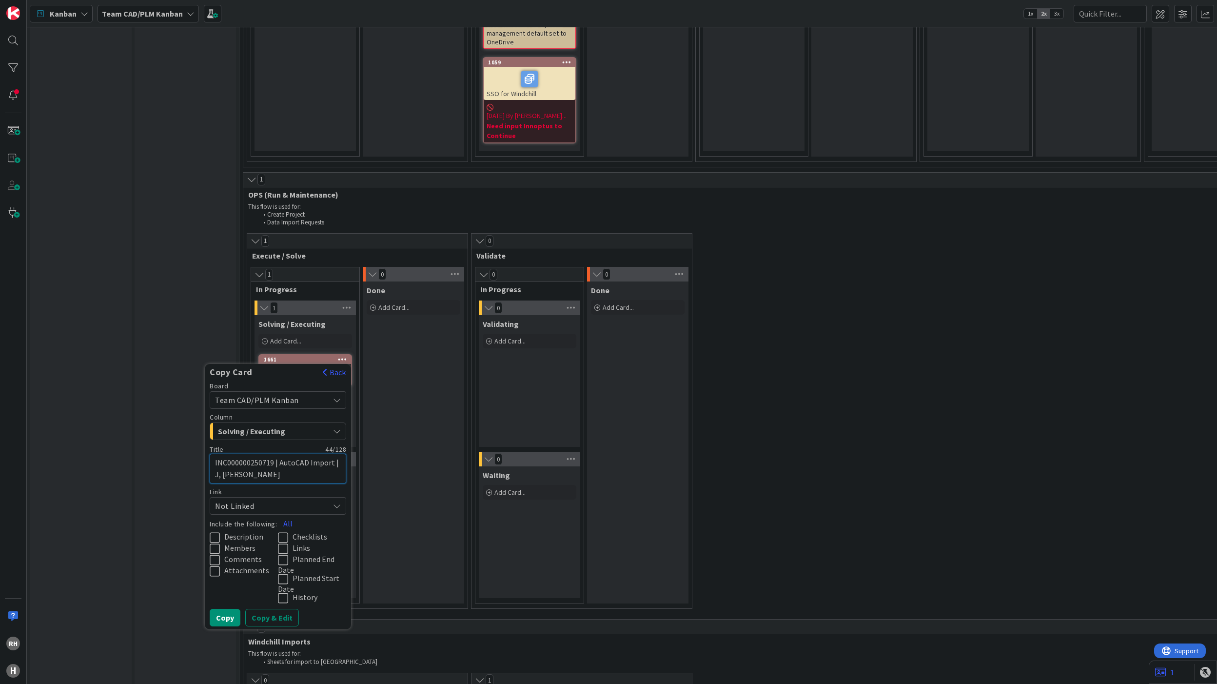
click at [223, 453] on textarea "INC000000250719 | AutoCAD Import | J, [PERSON_NAME]" at bounding box center [278, 468] width 137 height 30
paste textarea "629"
type textarea "x"
type textarea "INC000000250629| AutoCAD Import | J, [PERSON_NAME]"
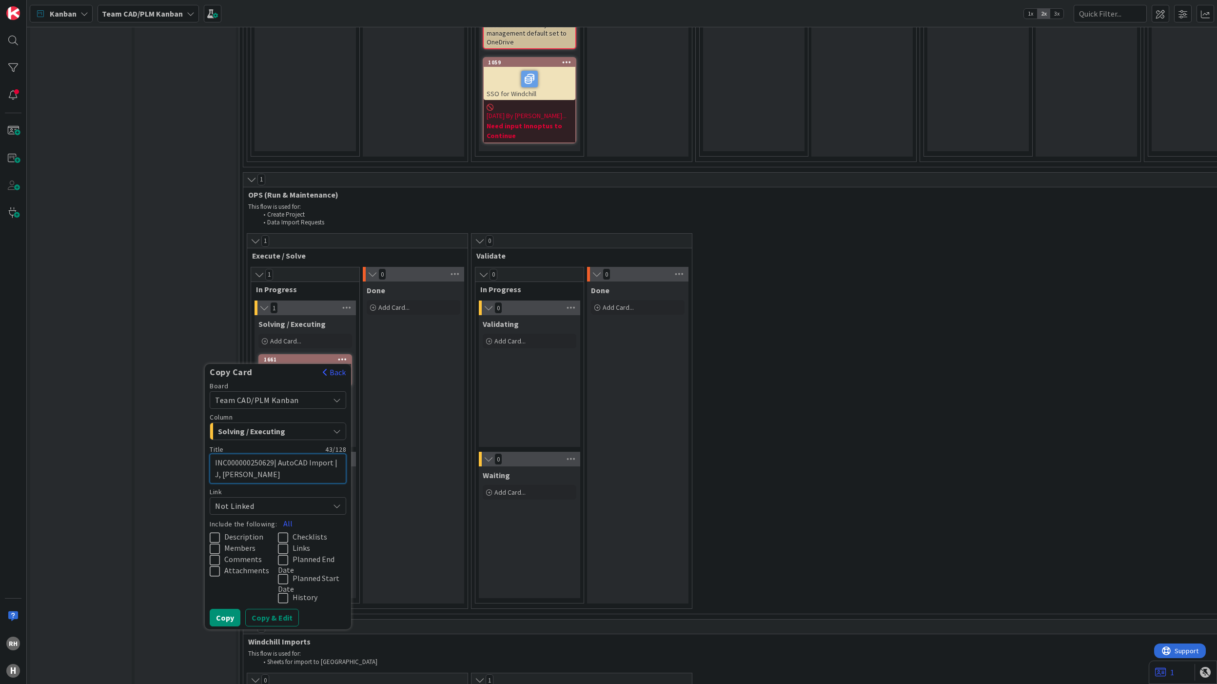
click at [295, 459] on textarea "INC000000250629| AutoCAD Import | J, [PERSON_NAME]" at bounding box center [278, 468] width 137 height 30
type textarea "x"
type textarea "INC000000250629| AutoCAD Import | J, Gaido"
type textarea "x"
type textarea "INC000000250629| AutoCAD Import | J, Gaid"
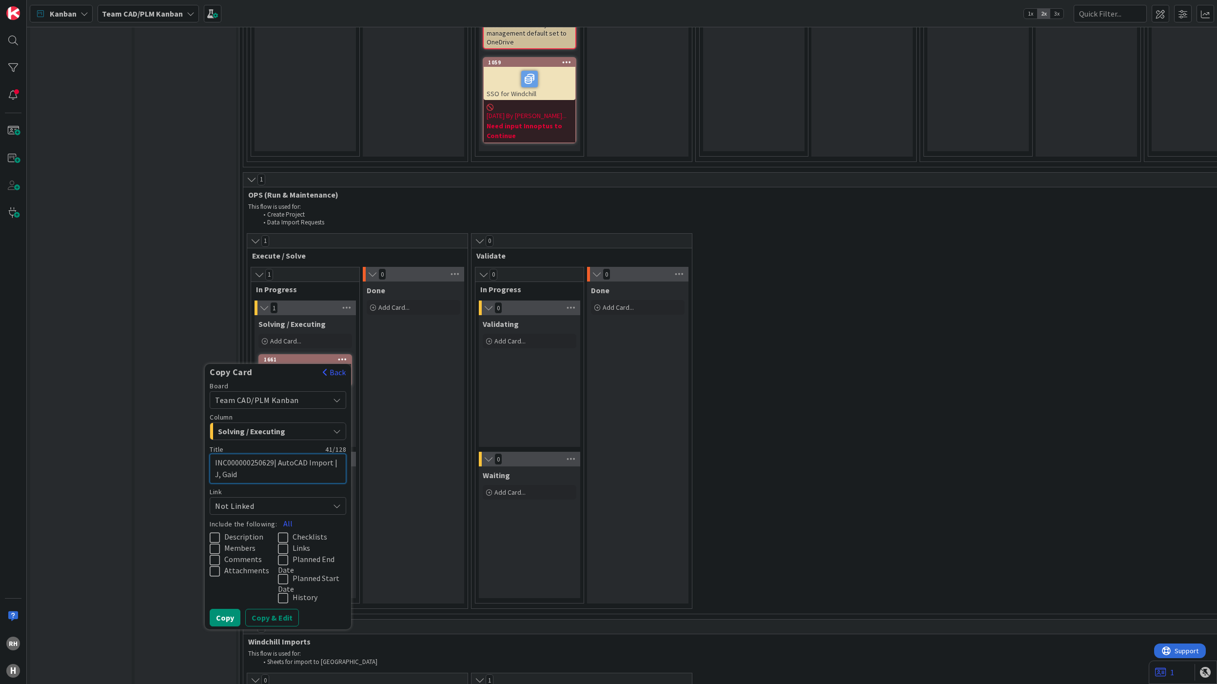
type textarea "x"
type textarea "INC000000250629| AutoCAD Import | J, Gai"
type textarea "x"
type textarea "INC000000250629| AutoCAD Import | J, Ga"
type textarea "x"
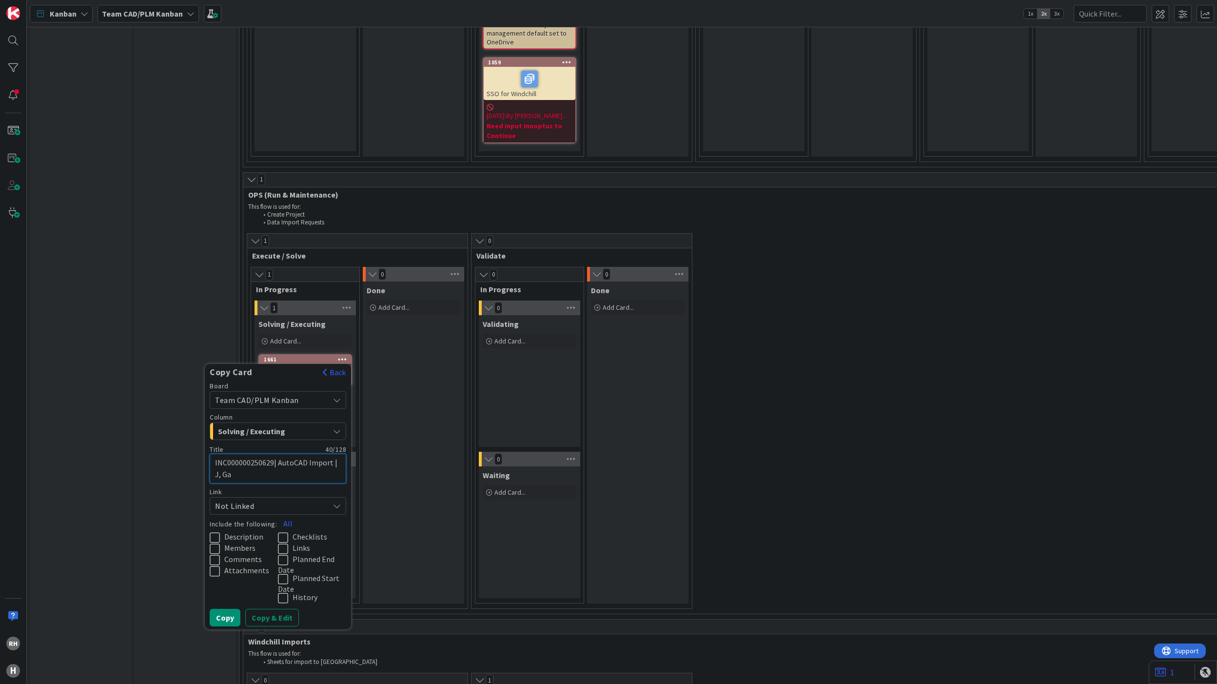
type textarea "INC000000250629| AutoCAD Import | J, G"
type textarea "x"
type textarea "INC000000250629| AutoCAD Import | J,"
type textarea "x"
type textarea "INC000000250629| AutoCAD Import | J,"
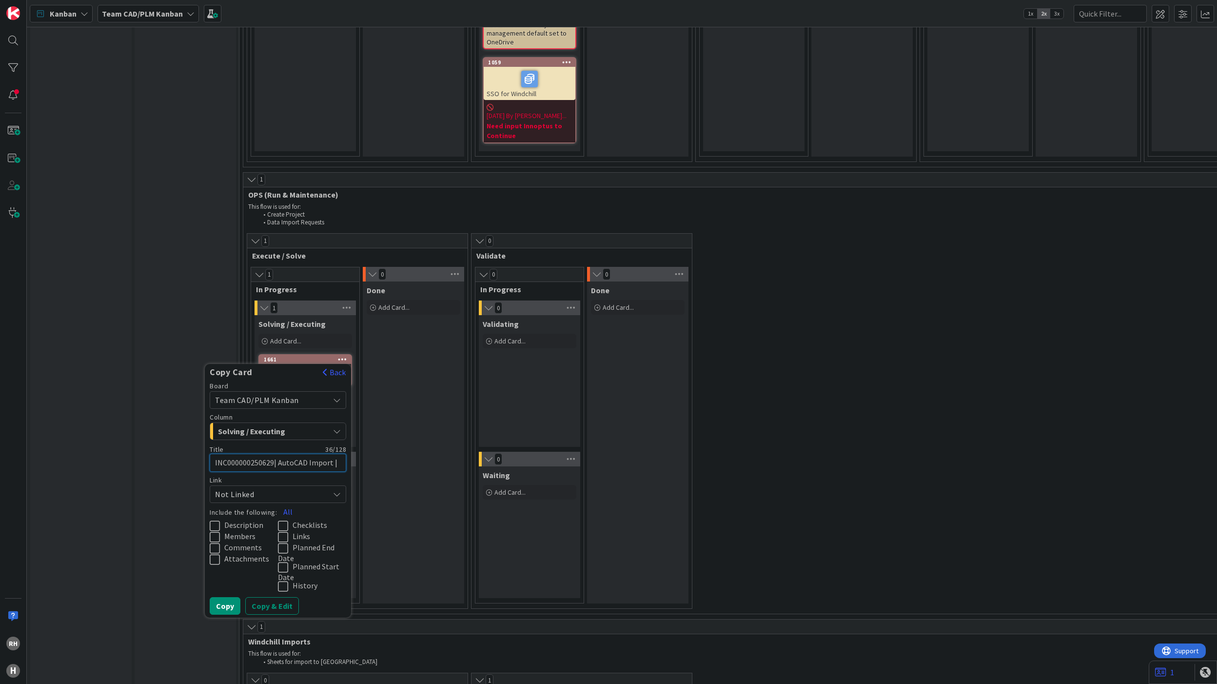
type textarea "x"
type textarea "INC000000250629| AutoCAD Import | J"
type textarea "x"
type textarea "INC000000250629| AutoCAD Import |"
type textarea "x"
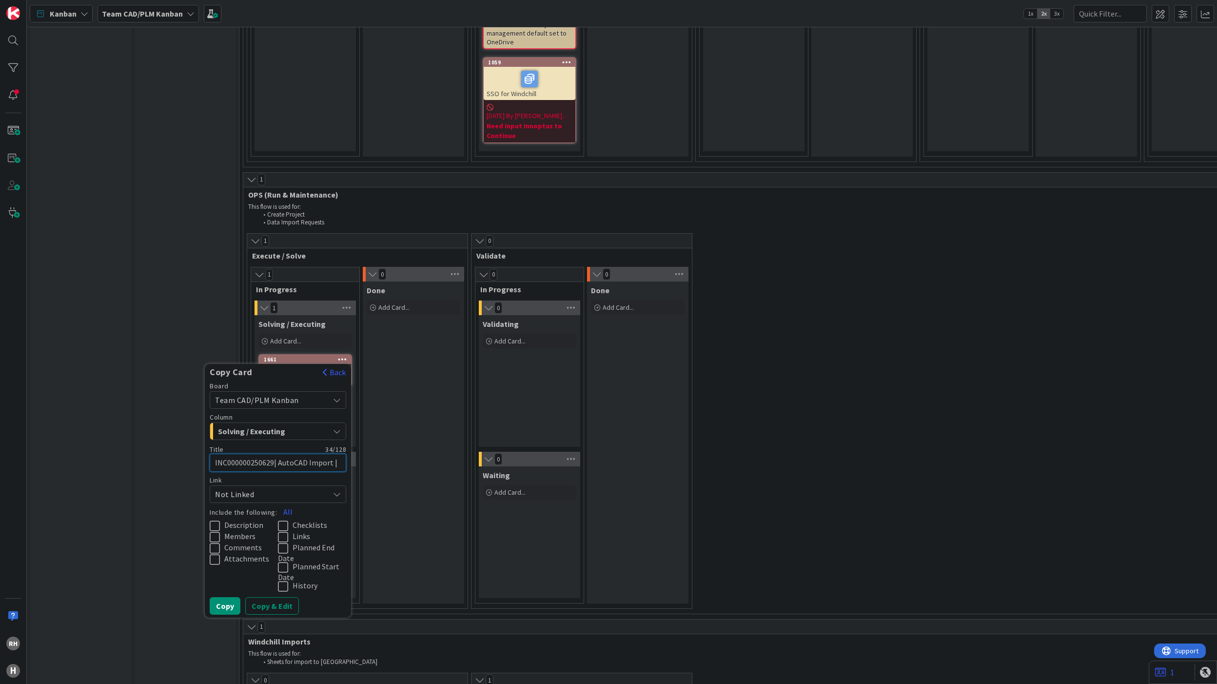
type textarea "INC000000250629| AutoCAD Import | P"
type textarea "x"
type textarea "INC000000250629| AutoCAD Import | P."
type textarea "x"
type textarea "INC000000250629| AutoCAD Import | P."
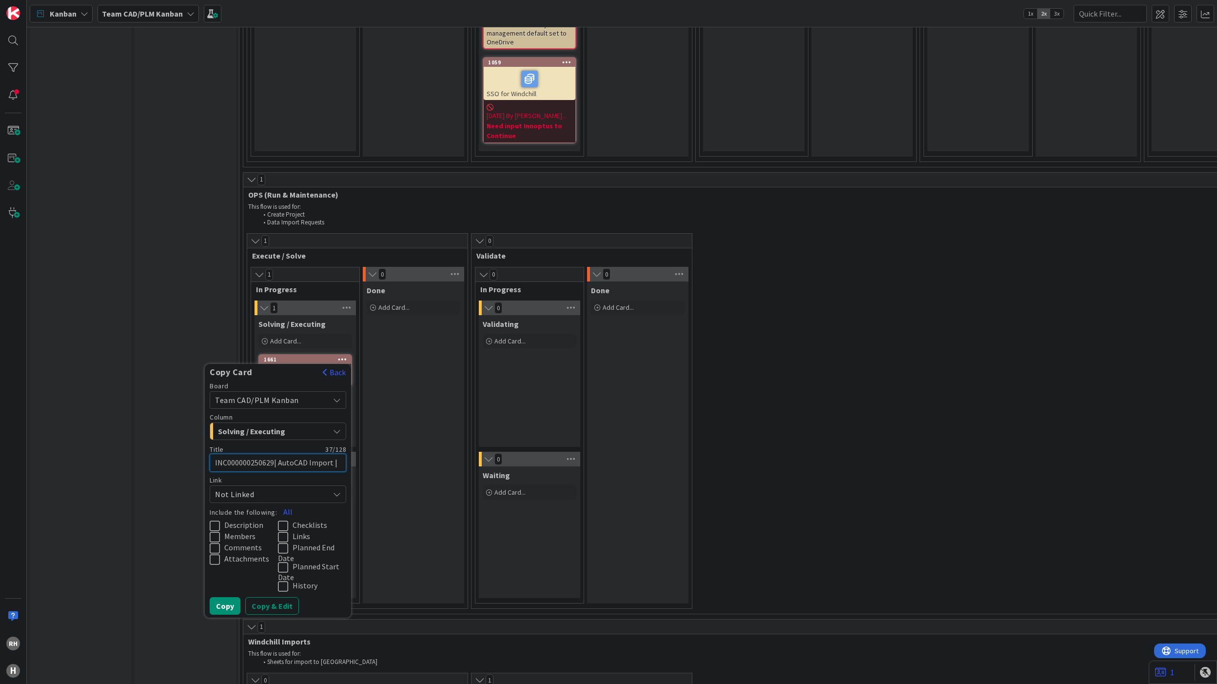
type textarea "x"
type textarea "INC000000250629| AutoCAD Import | P. B"
type textarea "x"
type textarea "INC000000250629| AutoCAD Import | P. Ba"
type textarea "x"
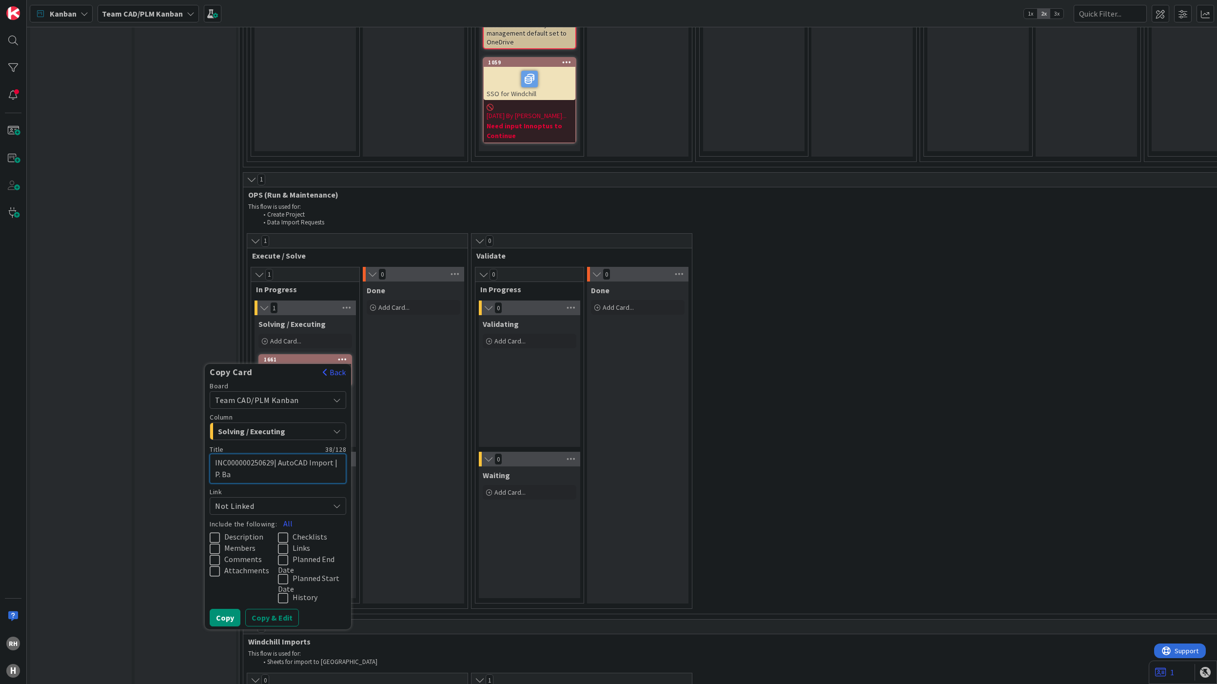
type textarea "INC000000250629| AutoCAD Import | P. Baa"
type textarea "x"
type textarea "INC000000250629| AutoCAD Import | [PERSON_NAME]"
type textarea "x"
type textarea "INC000000250629| AutoCAD Import | [PERSON_NAME]"
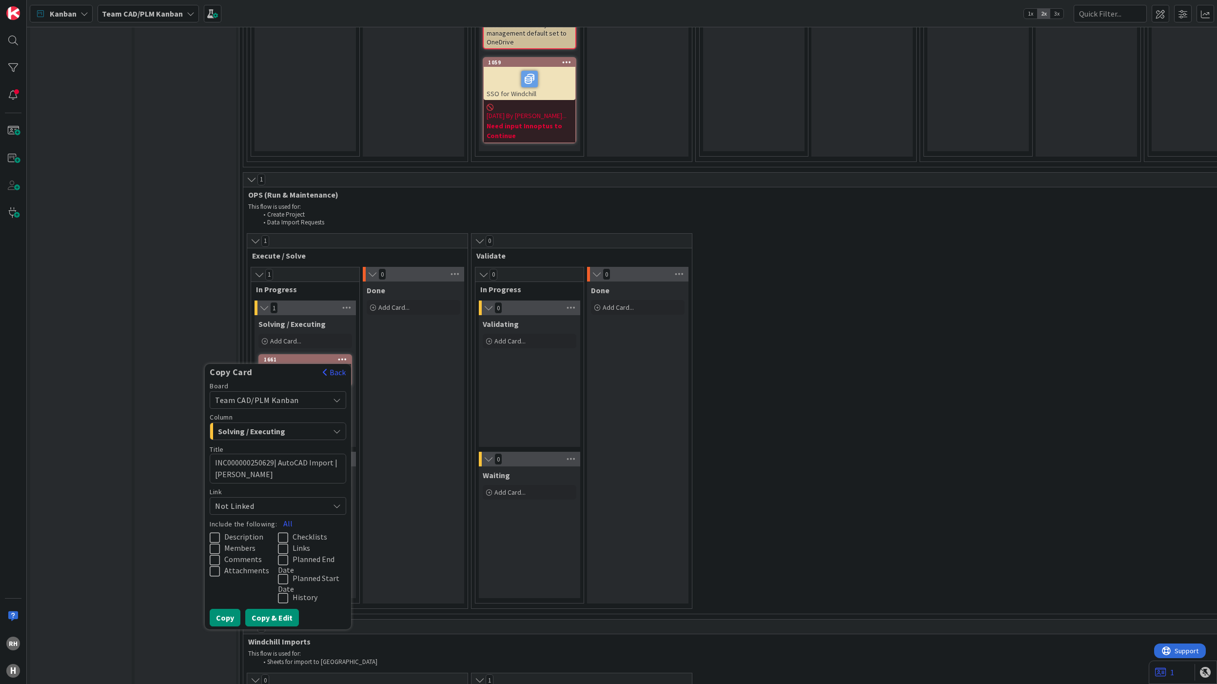
click at [284, 609] on button "Copy & Edit" at bounding box center [272, 618] width 54 height 18
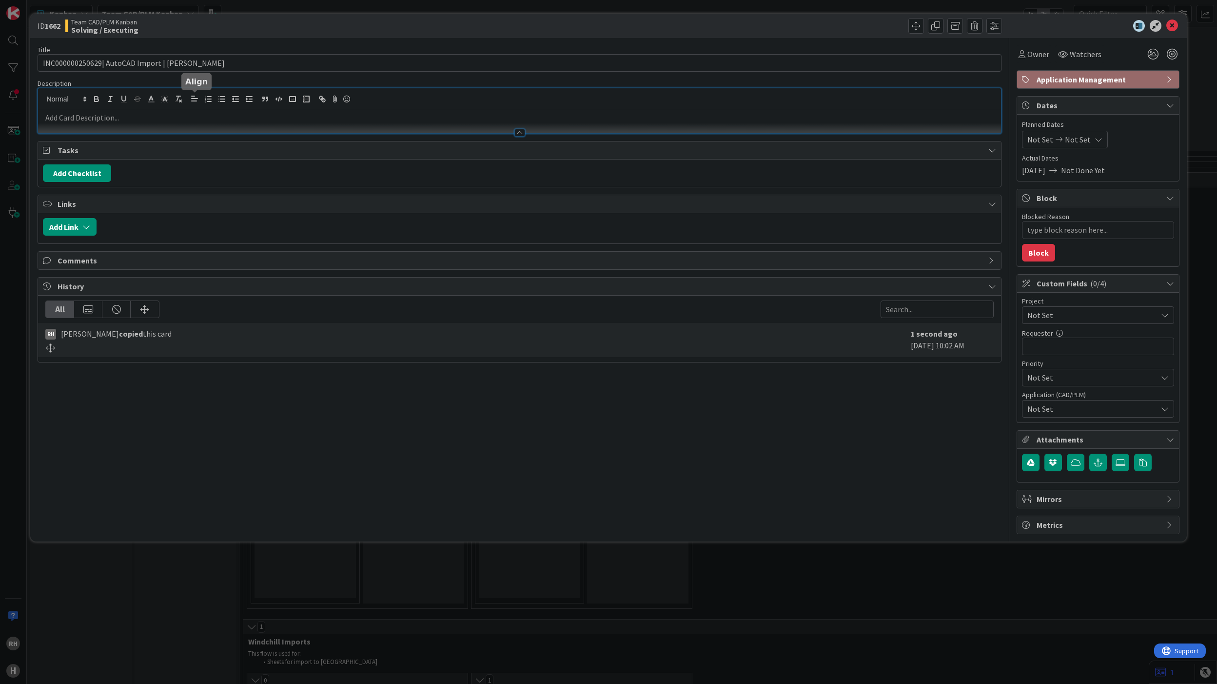
click at [196, 98] on div at bounding box center [519, 110] width 963 height 45
click at [195, 120] on p at bounding box center [519, 117] width 953 height 11
click at [135, 123] on div at bounding box center [519, 128] width 963 height 10
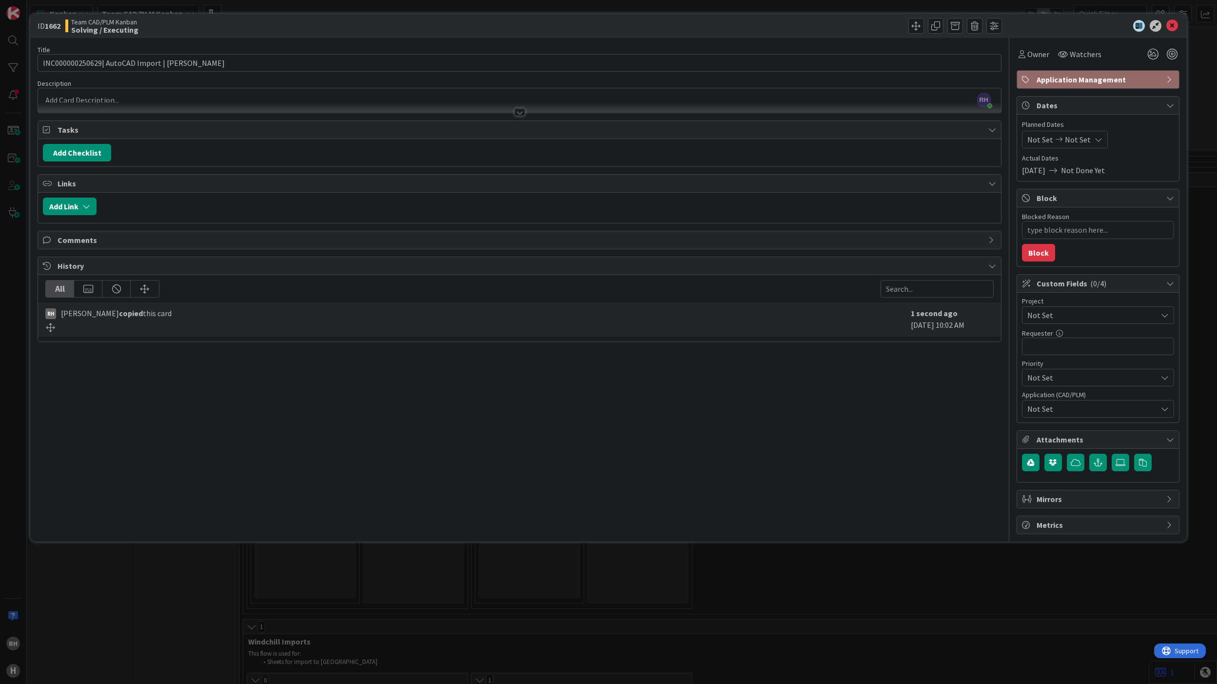
click at [125, 106] on div at bounding box center [519, 107] width 963 height 10
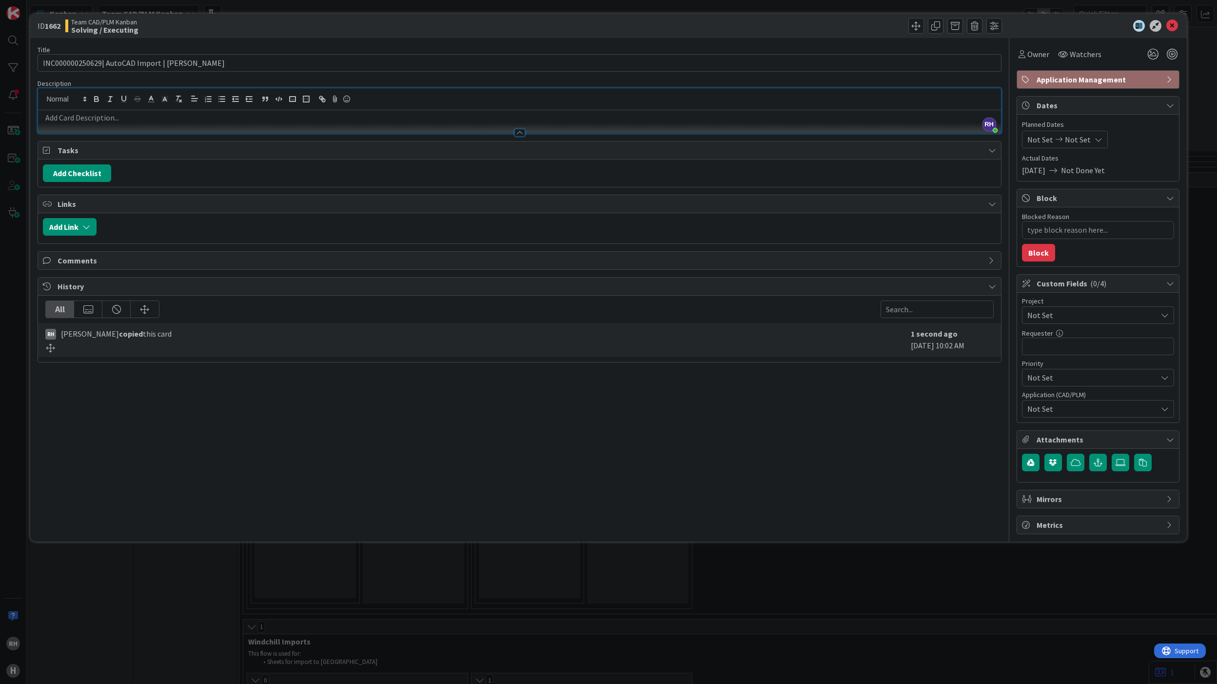
click at [114, 119] on p at bounding box center [519, 117] width 953 height 11
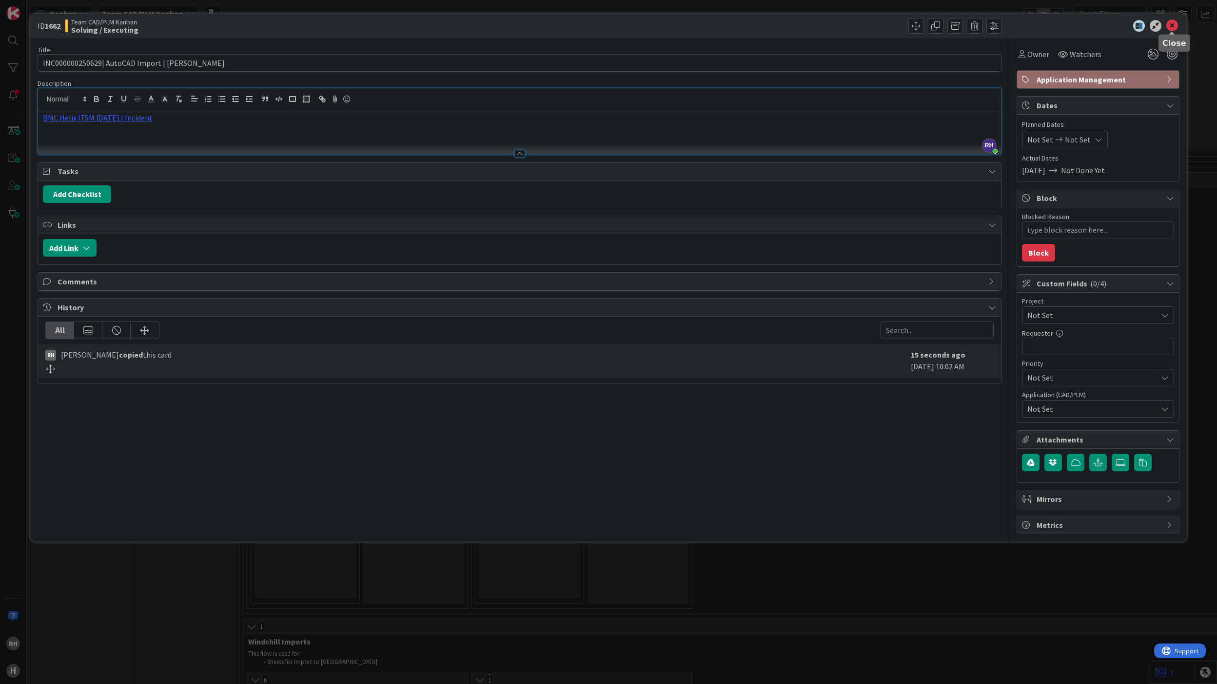
click at [1170, 26] on icon at bounding box center [1172, 26] width 12 height 12
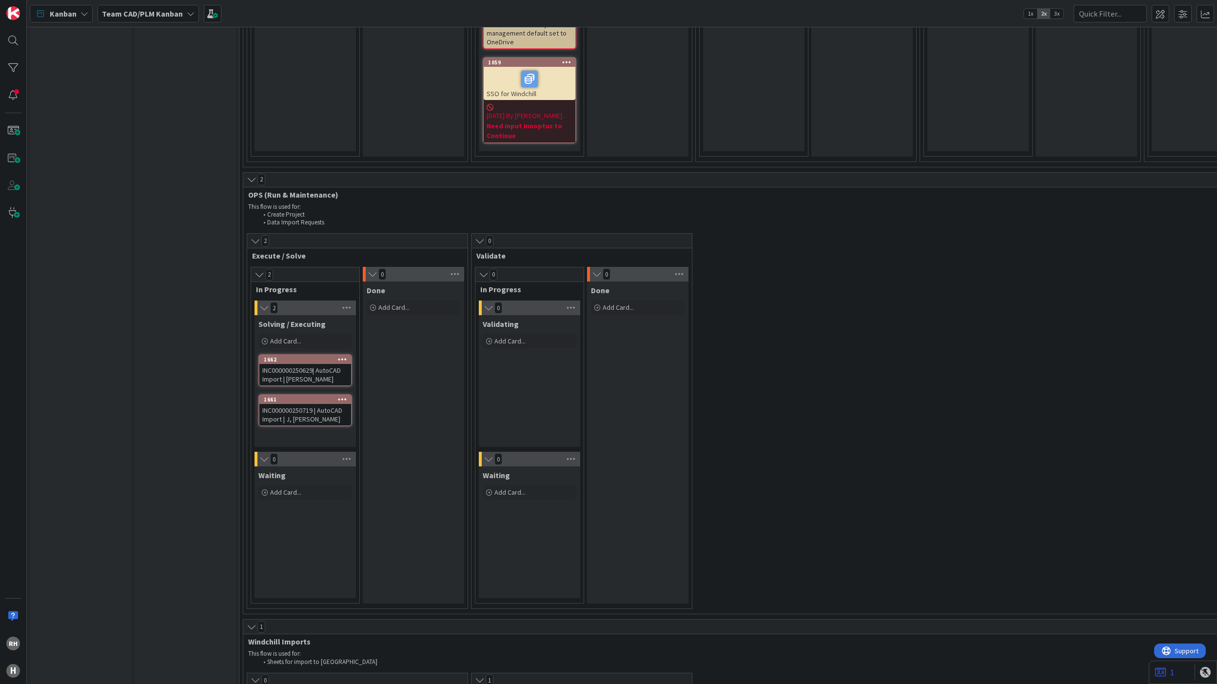
click at [330, 404] on div "INC000000250719 | AutoCAD Import | J, [PERSON_NAME]" at bounding box center [305, 414] width 92 height 21
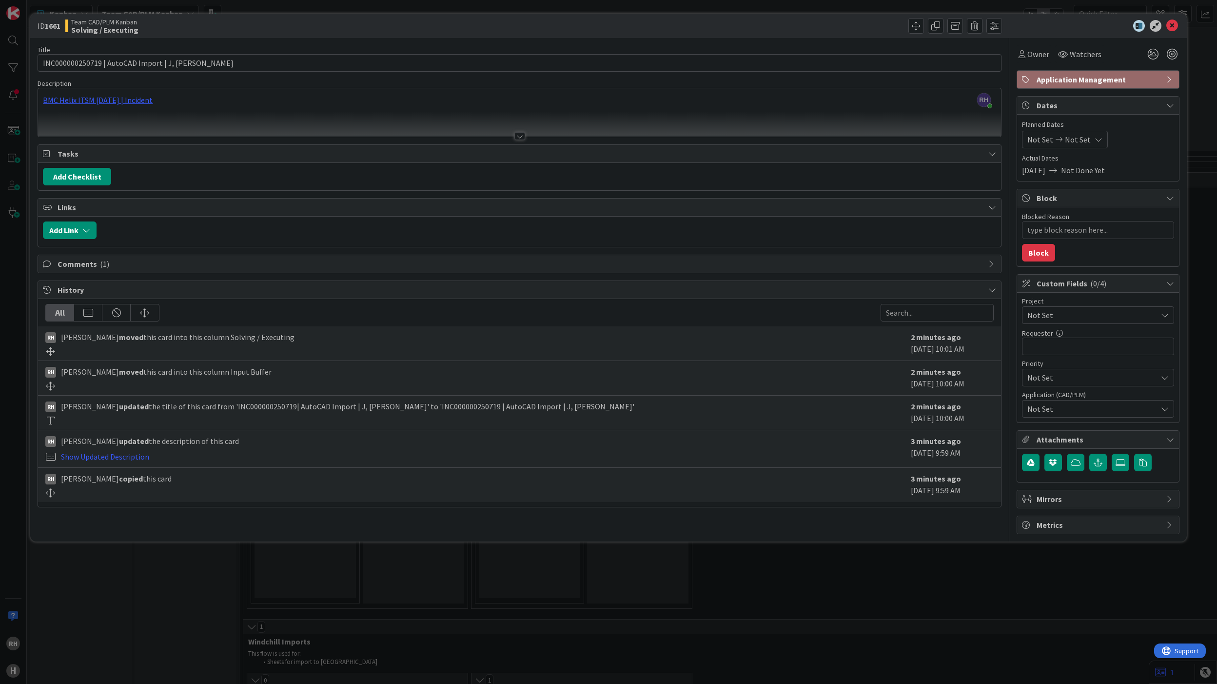
type textarea "x"
